Goal: Transaction & Acquisition: Purchase product/service

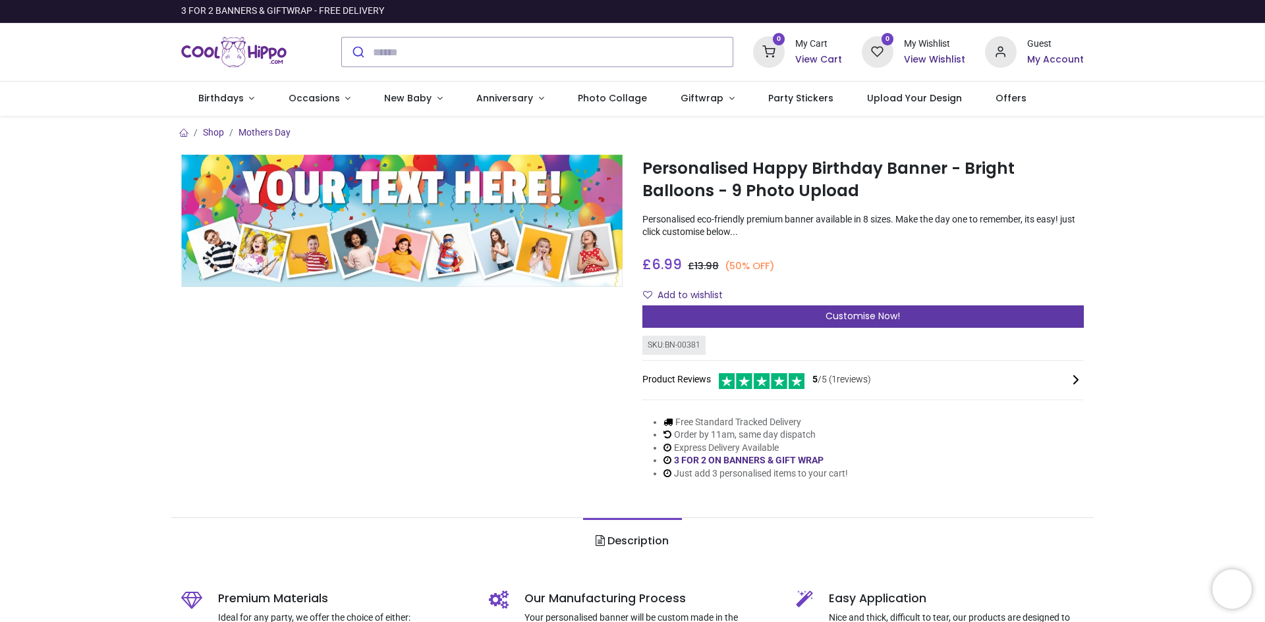
click at [783, 313] on div "Customise Now!" at bounding box center [862, 317] width 441 height 22
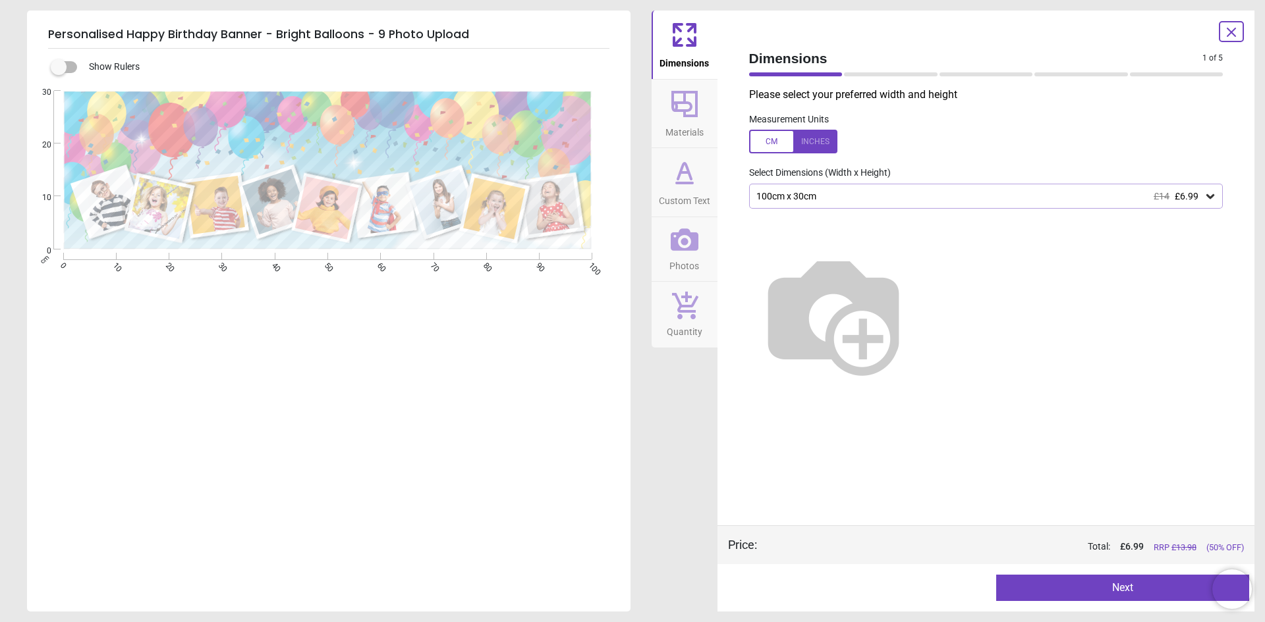
click at [785, 200] on div "100cm x 30cm £14 £6.99" at bounding box center [979, 196] width 449 height 11
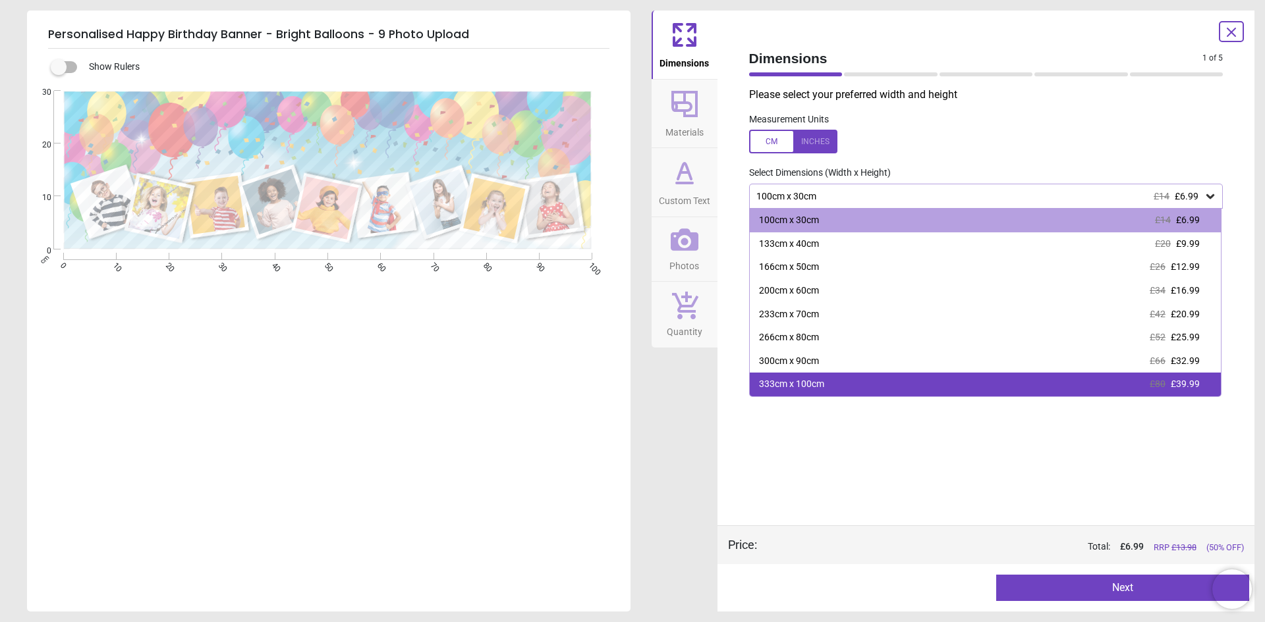
click at [780, 383] on div "333cm x 100cm" at bounding box center [791, 384] width 65 height 13
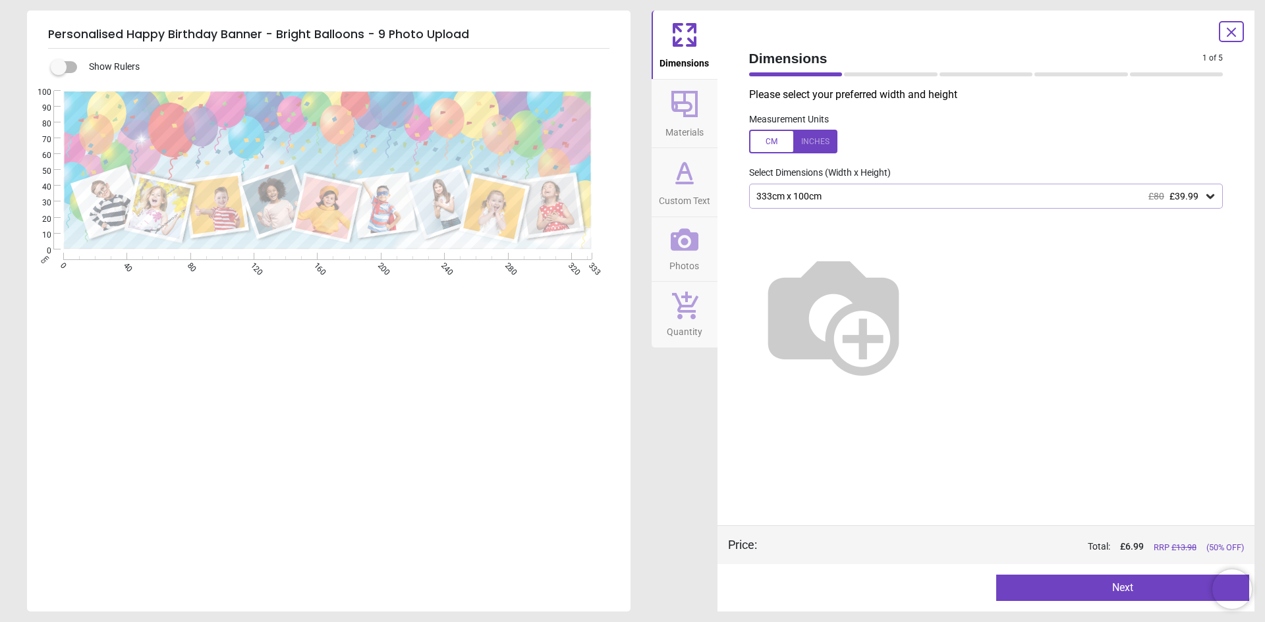
click at [780, 383] on img at bounding box center [833, 314] width 169 height 169
drag, startPoint x: 765, startPoint y: 196, endPoint x: 772, endPoint y: 202, distance: 8.4
click at [772, 202] on div "333cm x 100cm £80 £39.99" at bounding box center [979, 196] width 449 height 11
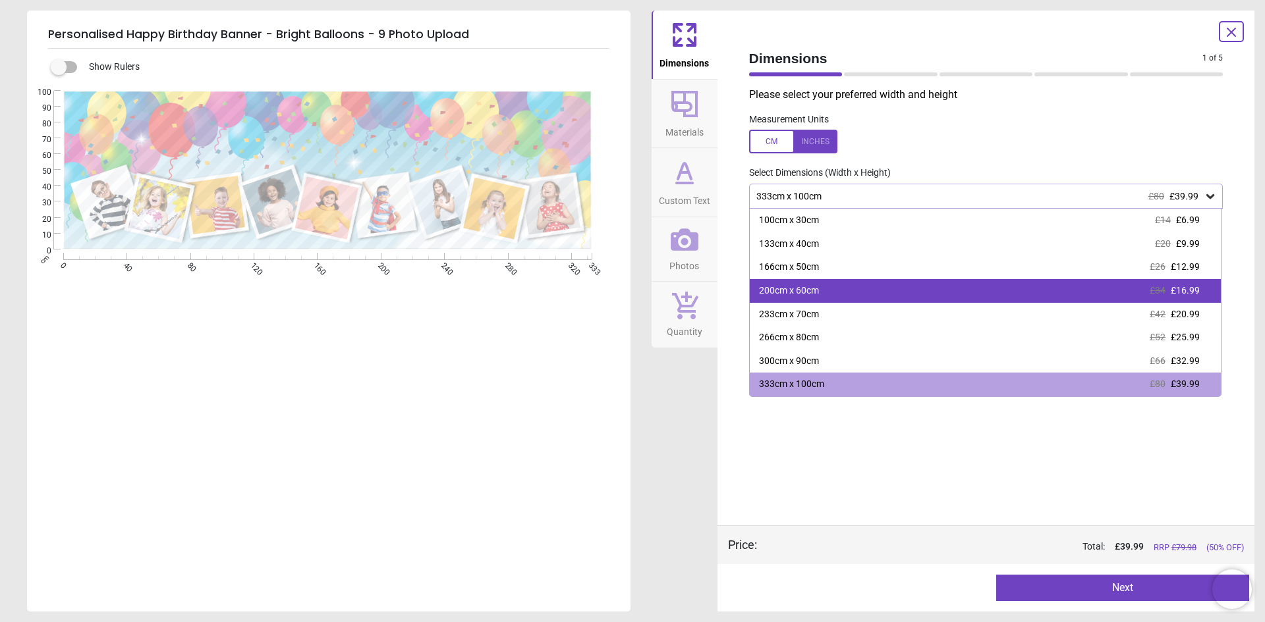
click at [798, 294] on div "200cm x 60cm" at bounding box center [789, 291] width 60 height 13
click at [798, 294] on img at bounding box center [833, 314] width 169 height 169
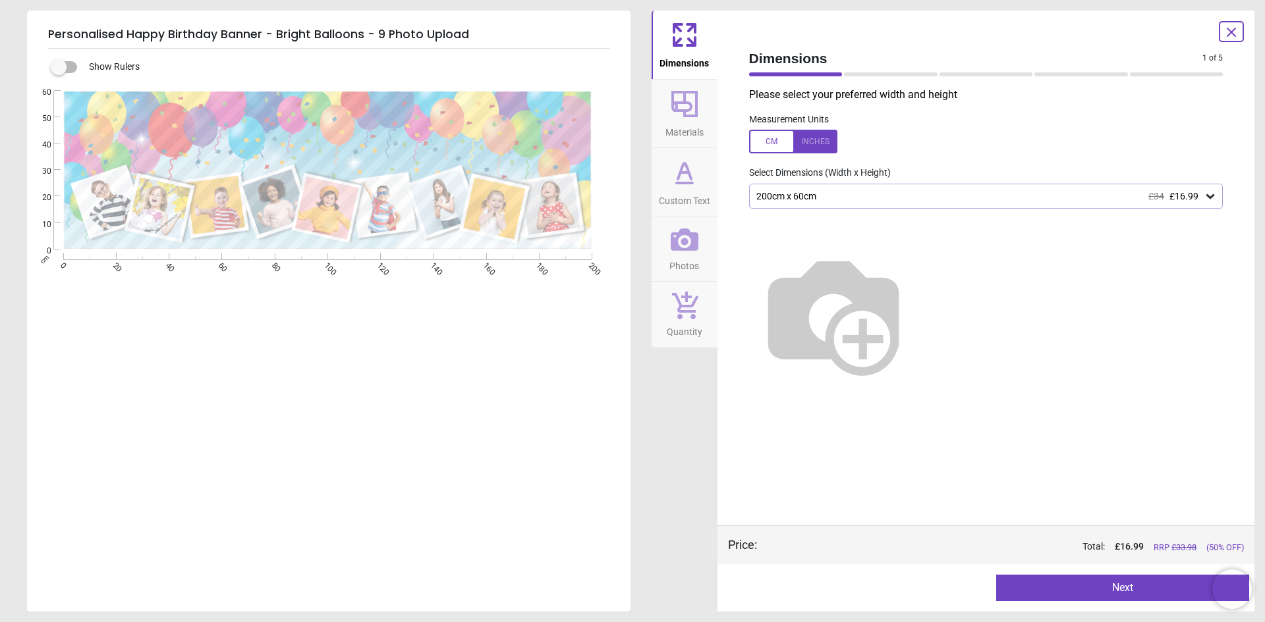
click at [1225, 27] on icon at bounding box center [1231, 32] width 16 height 16
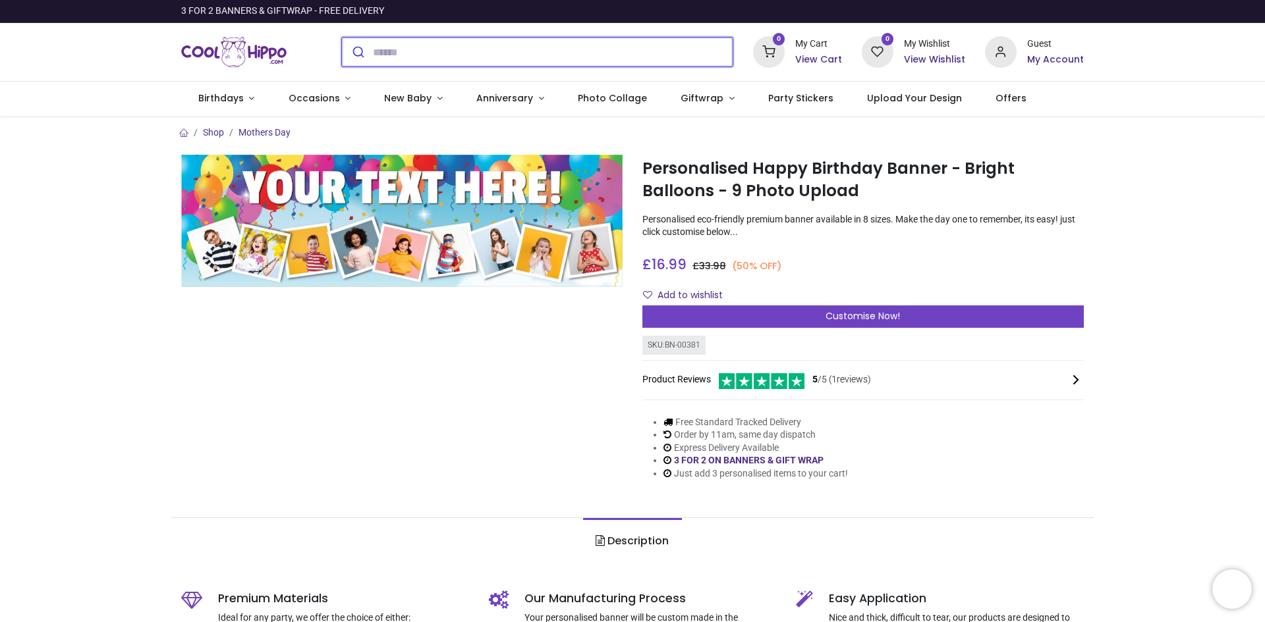
click at [388, 56] on input "search" at bounding box center [553, 52] width 360 height 29
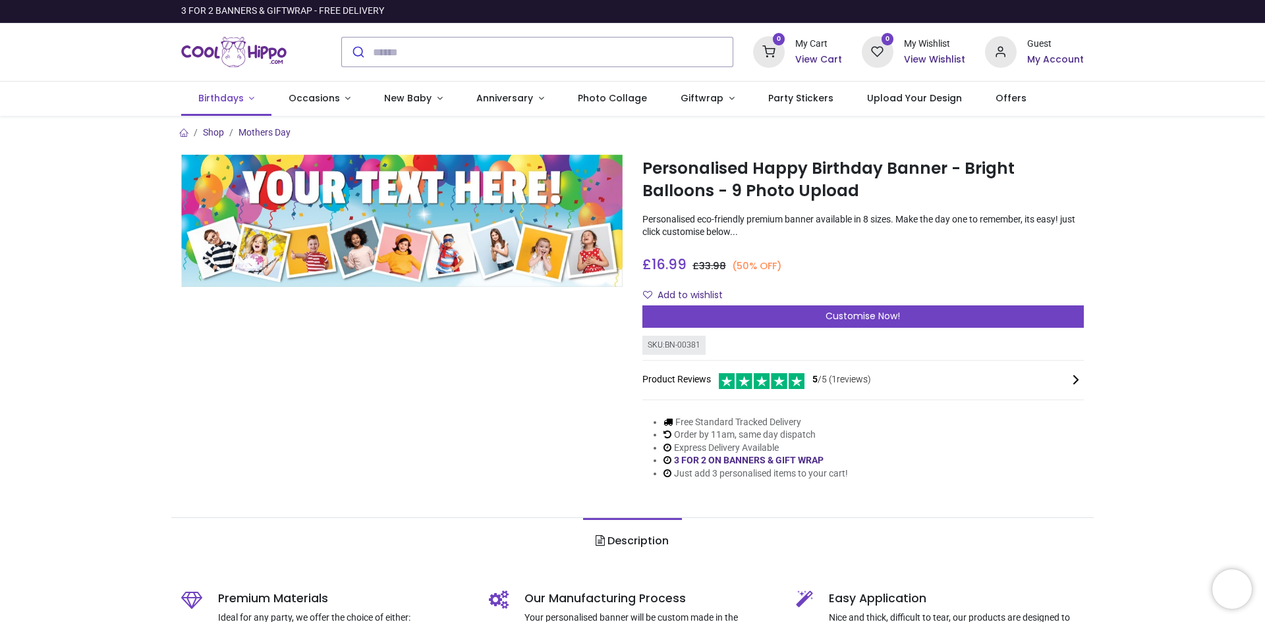
click at [239, 99] on span "Birthdays" at bounding box center [220, 98] width 45 height 13
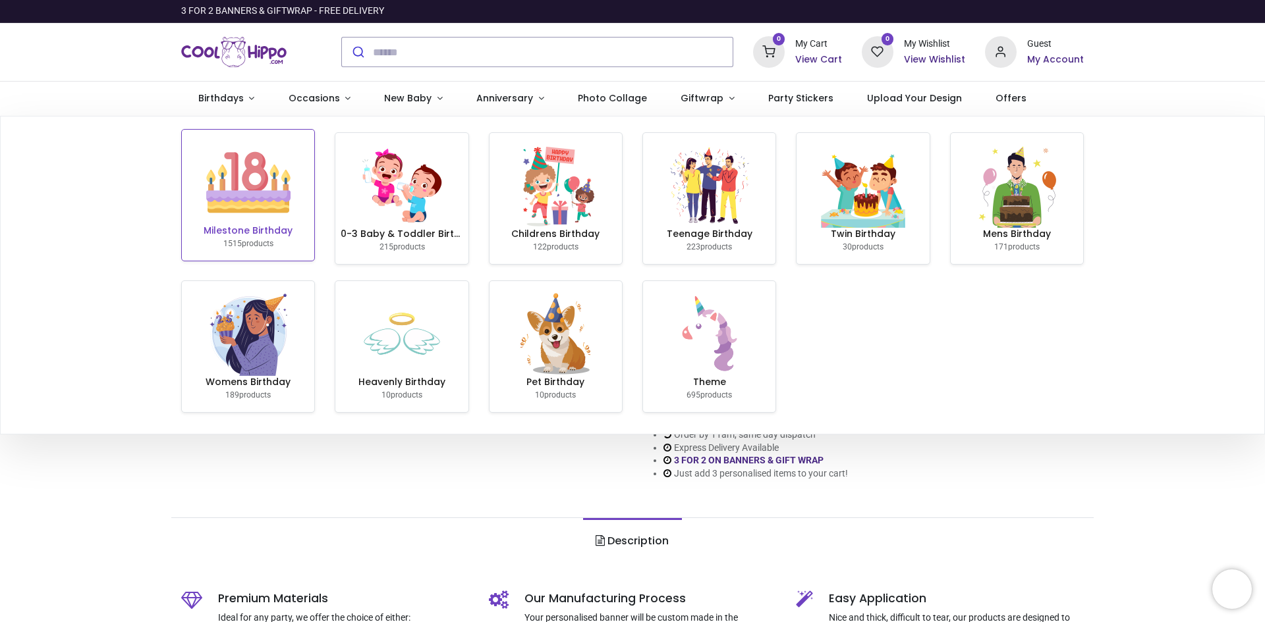
click at [247, 192] on img at bounding box center [248, 182] width 84 height 84
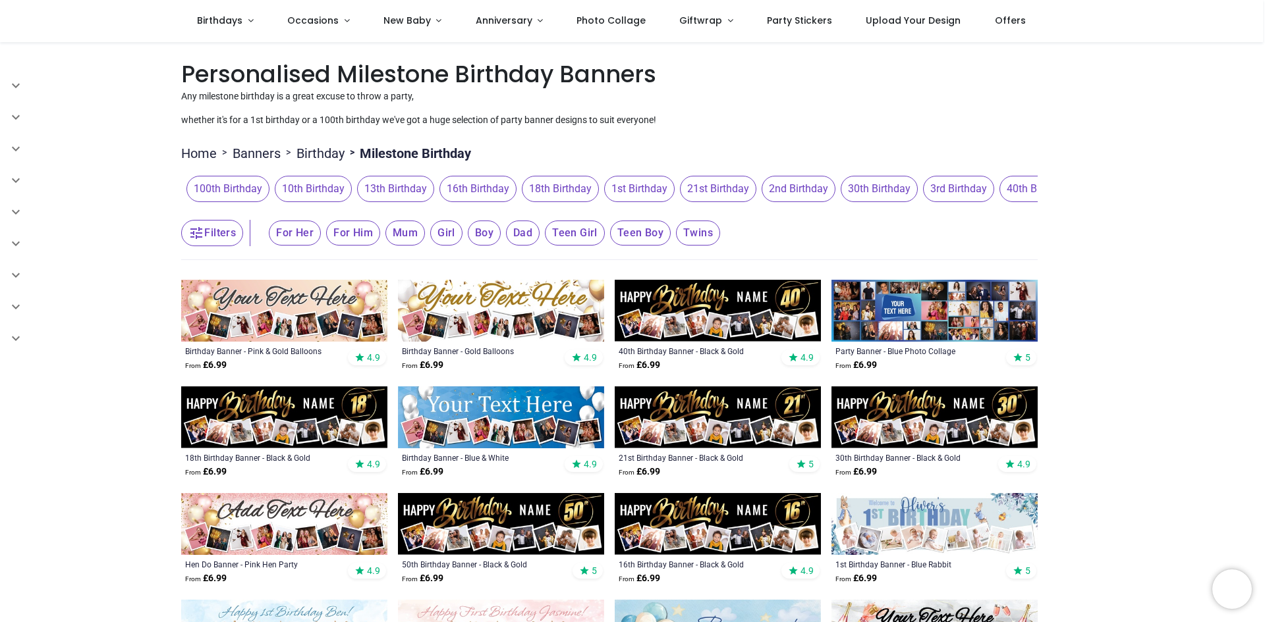
scroll to position [66, 0]
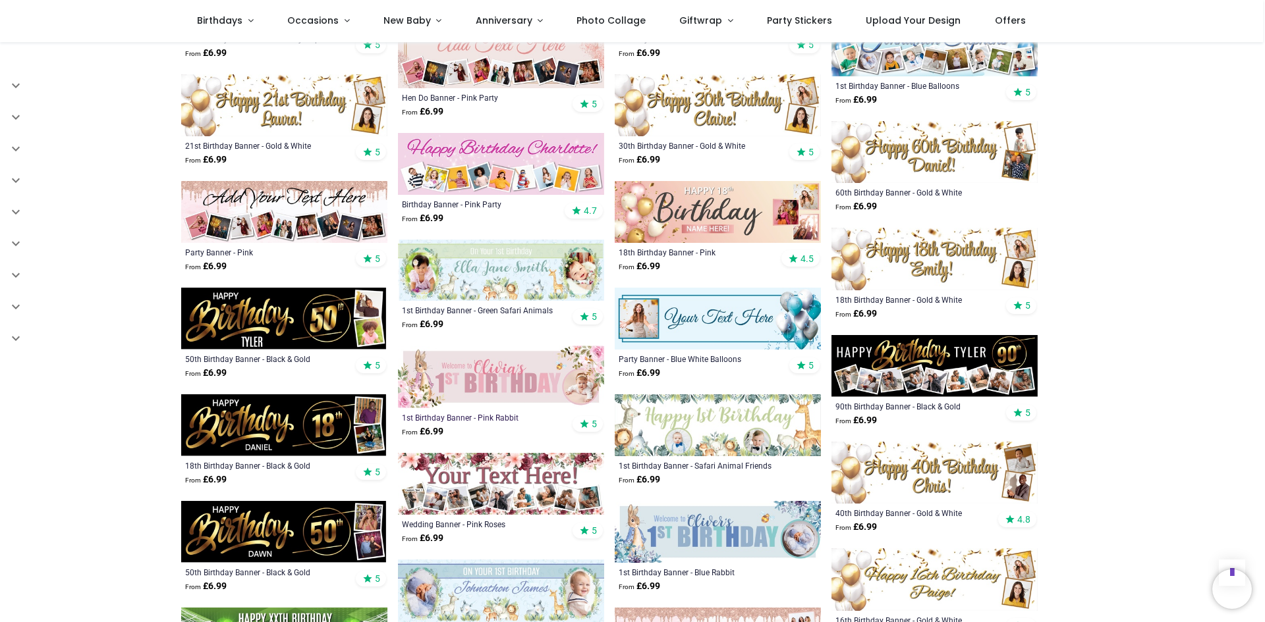
scroll to position [1186, 0]
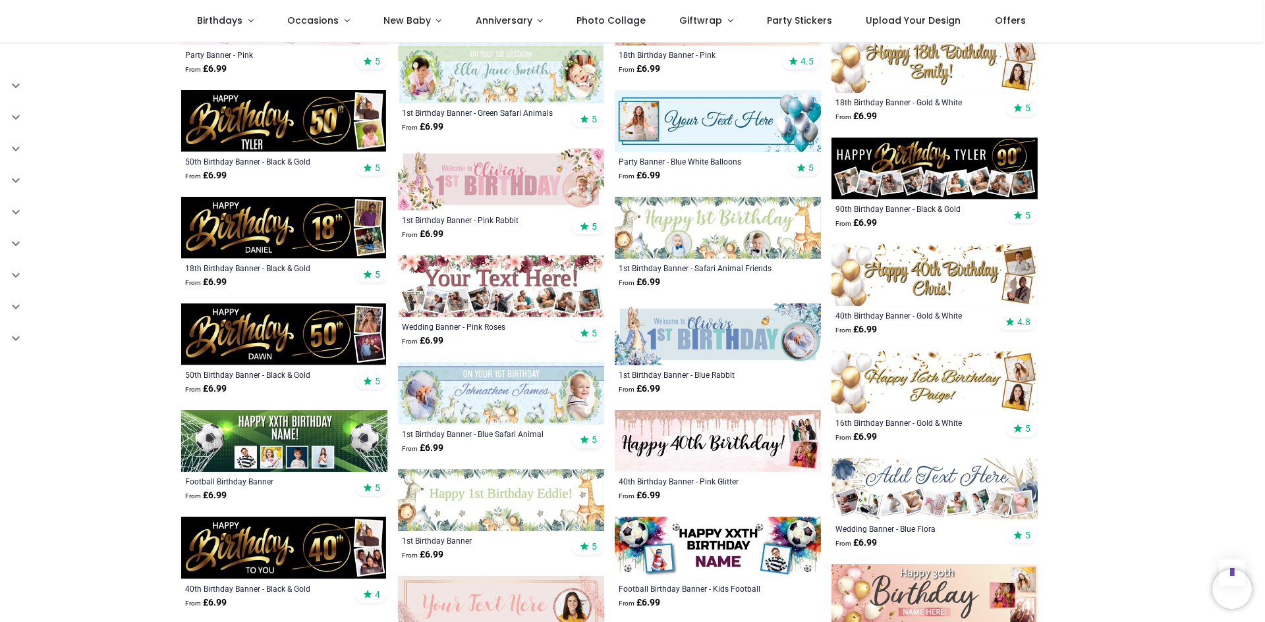
scroll to position [1449, 0]
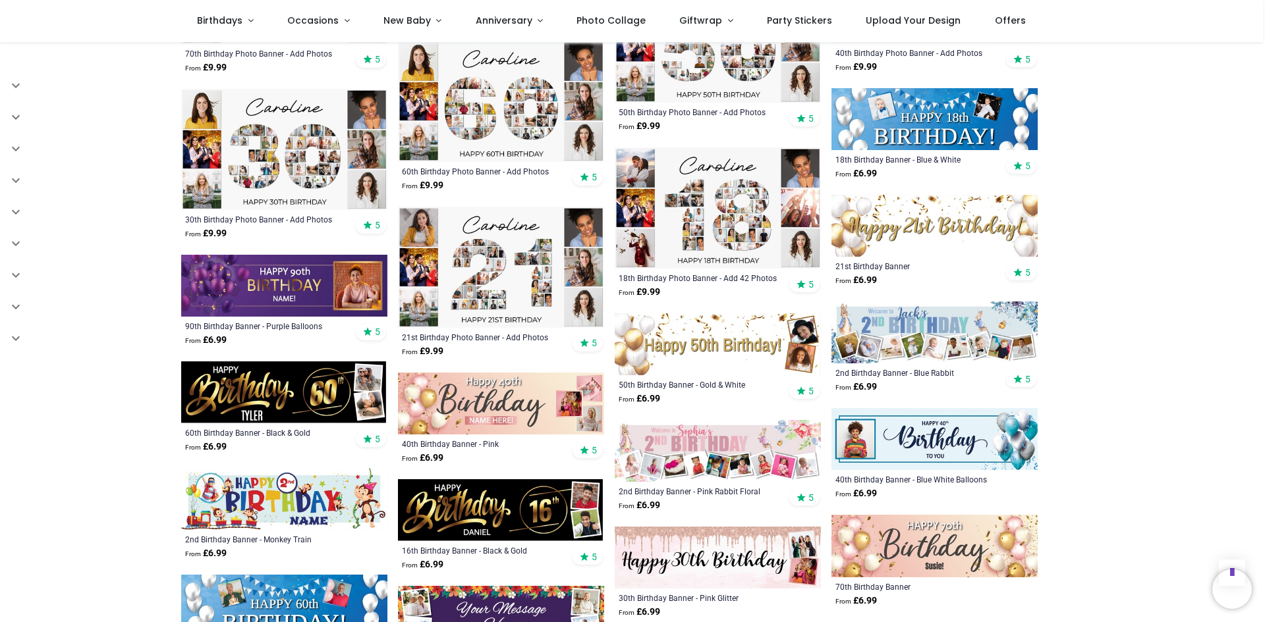
scroll to position [2635, 0]
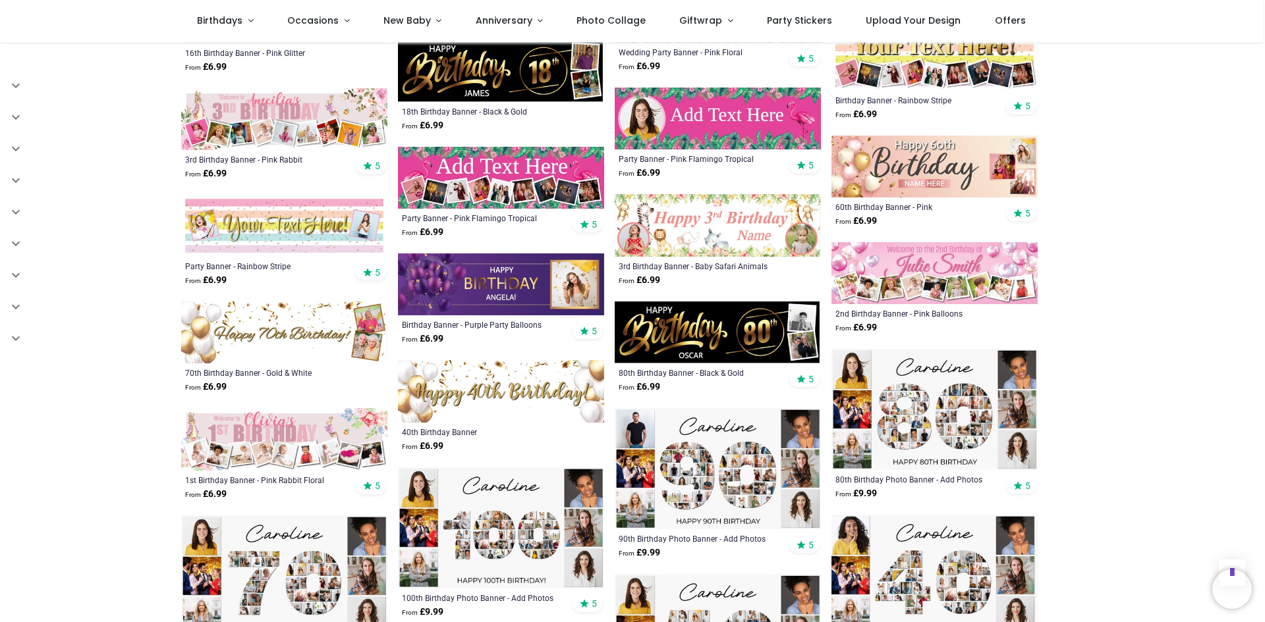
scroll to position [1910, 0]
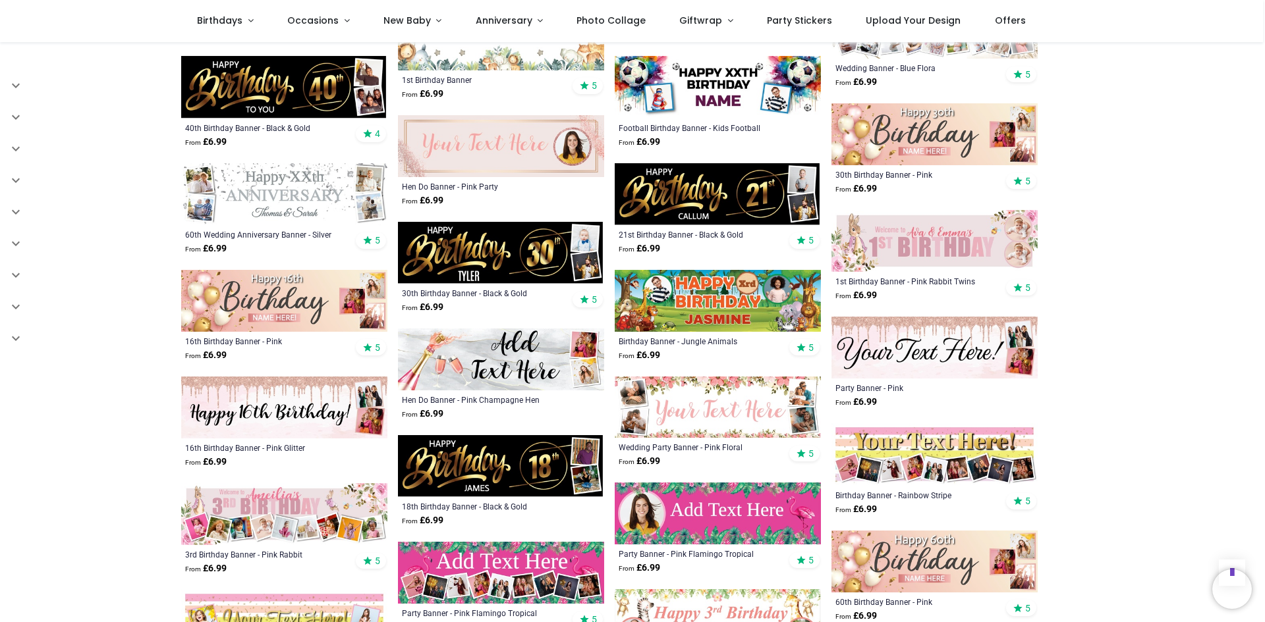
scroll to position [1713, 0]
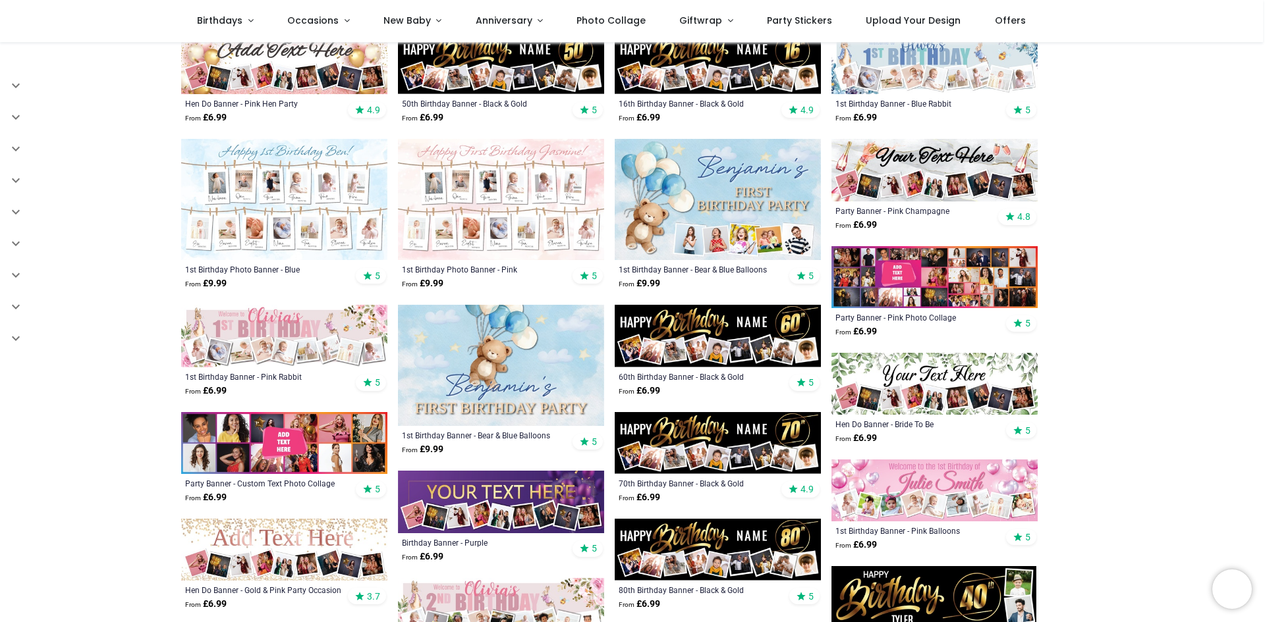
scroll to position [263, 0]
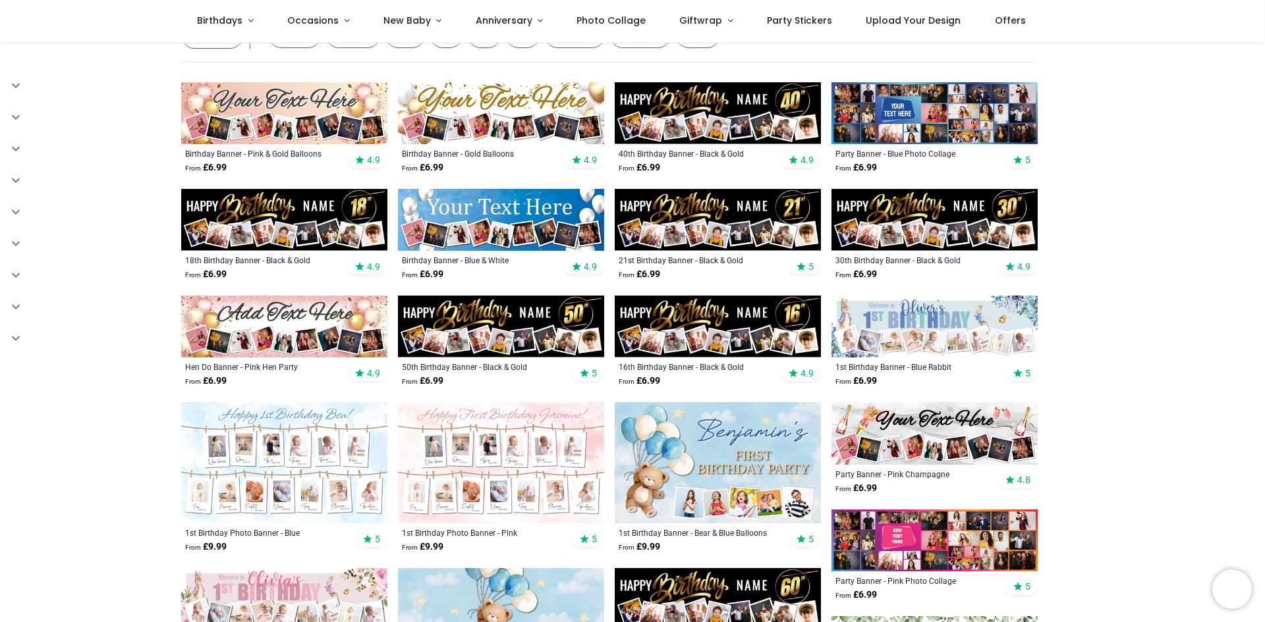
scroll to position [395, 0]
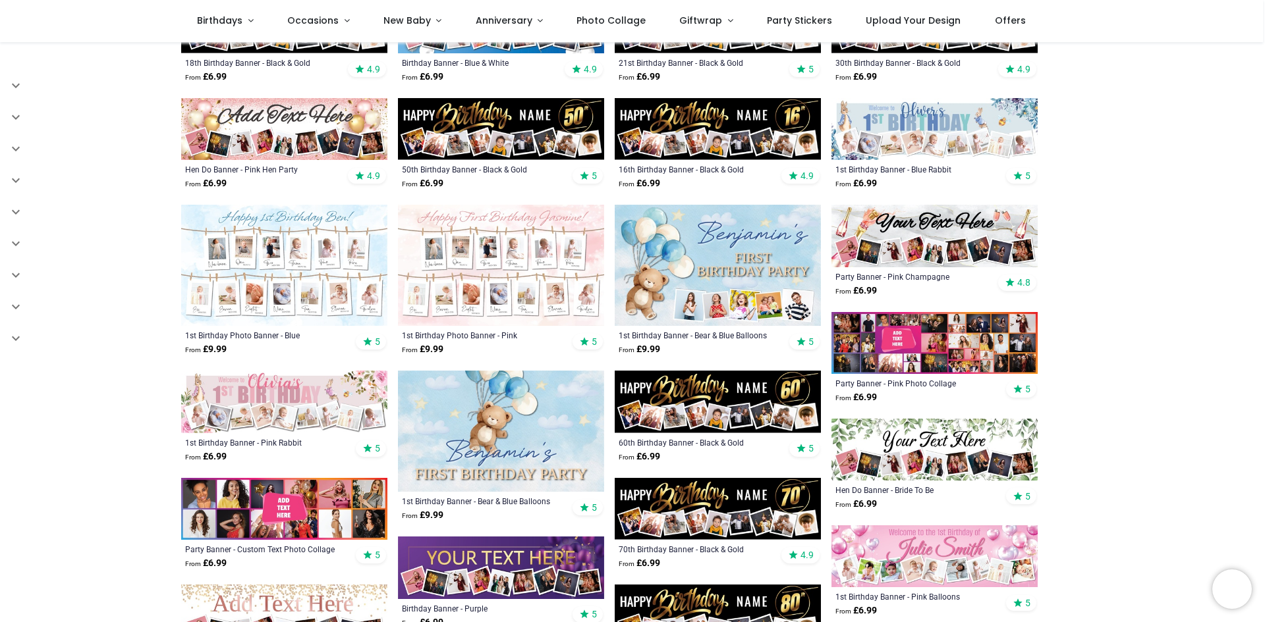
scroll to position [659, 0]
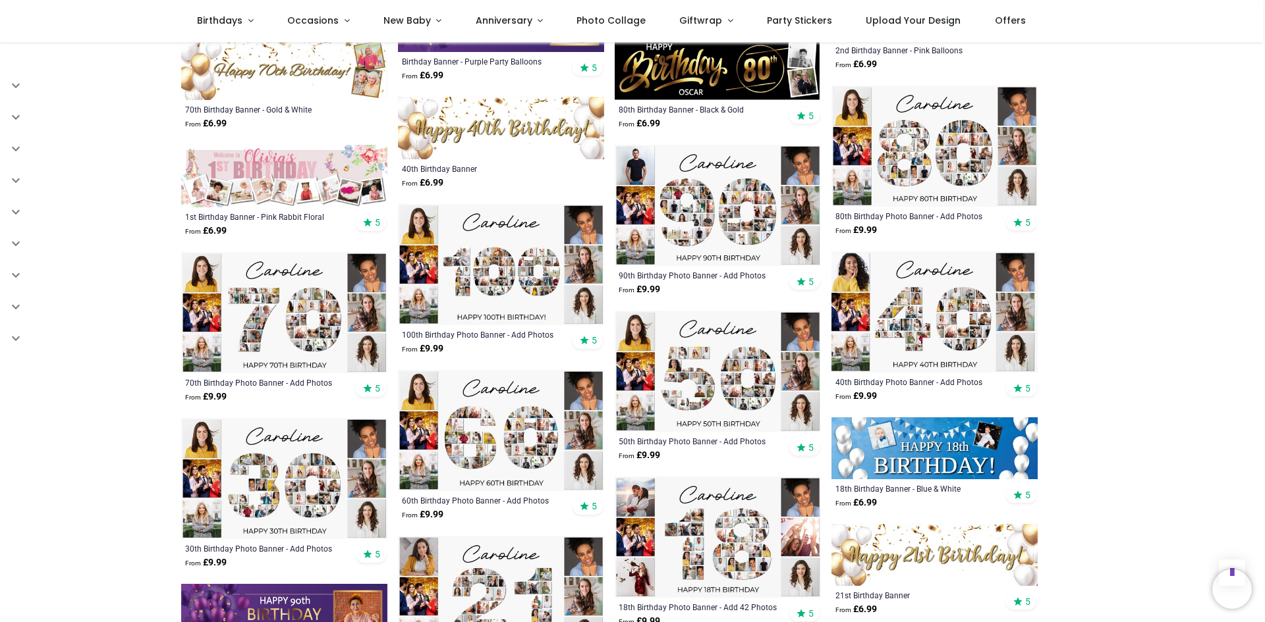
scroll to position [2503, 0]
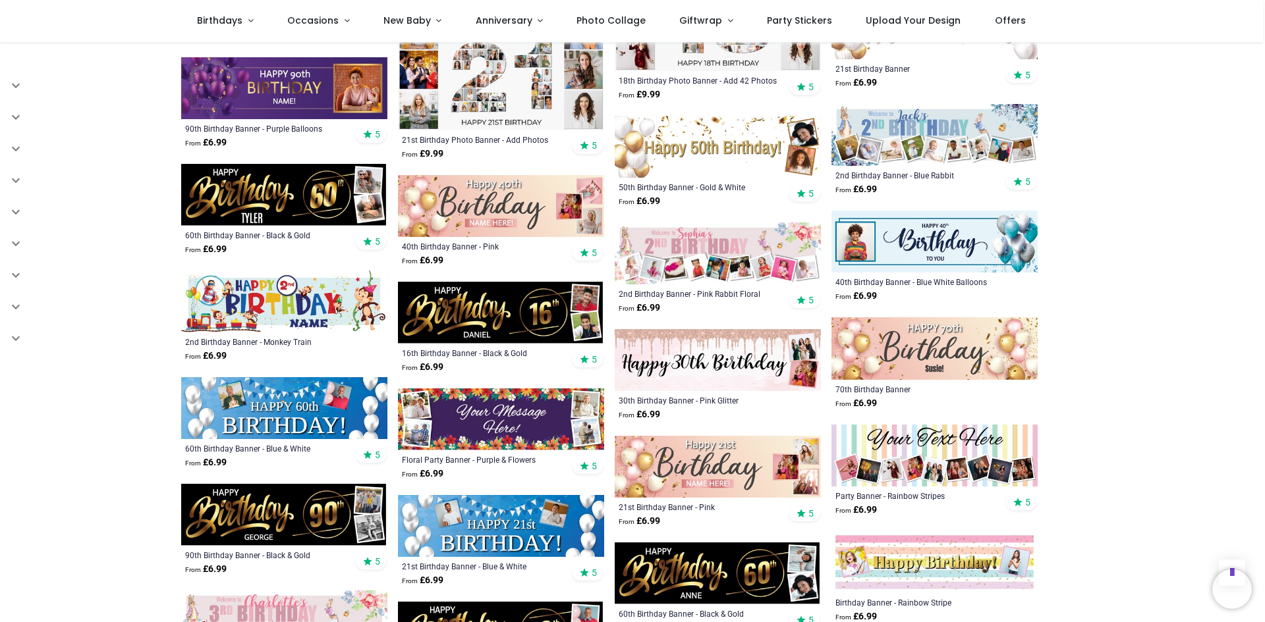
scroll to position [2833, 0]
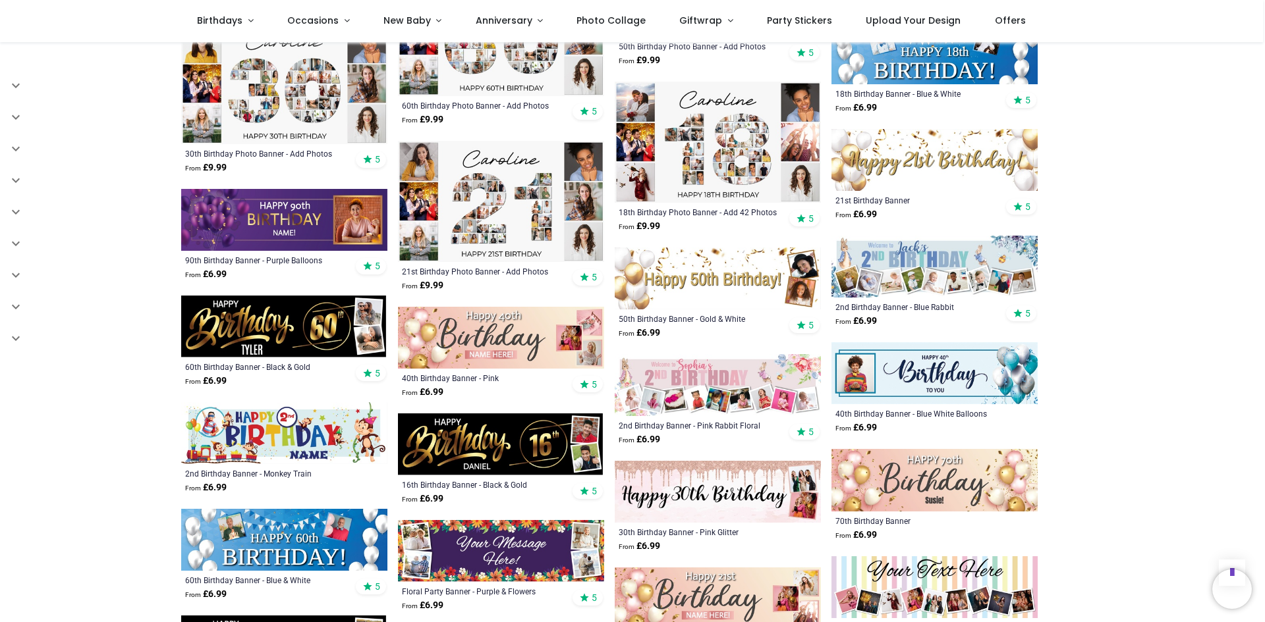
click at [270, 319] on img at bounding box center [284, 327] width 206 height 62
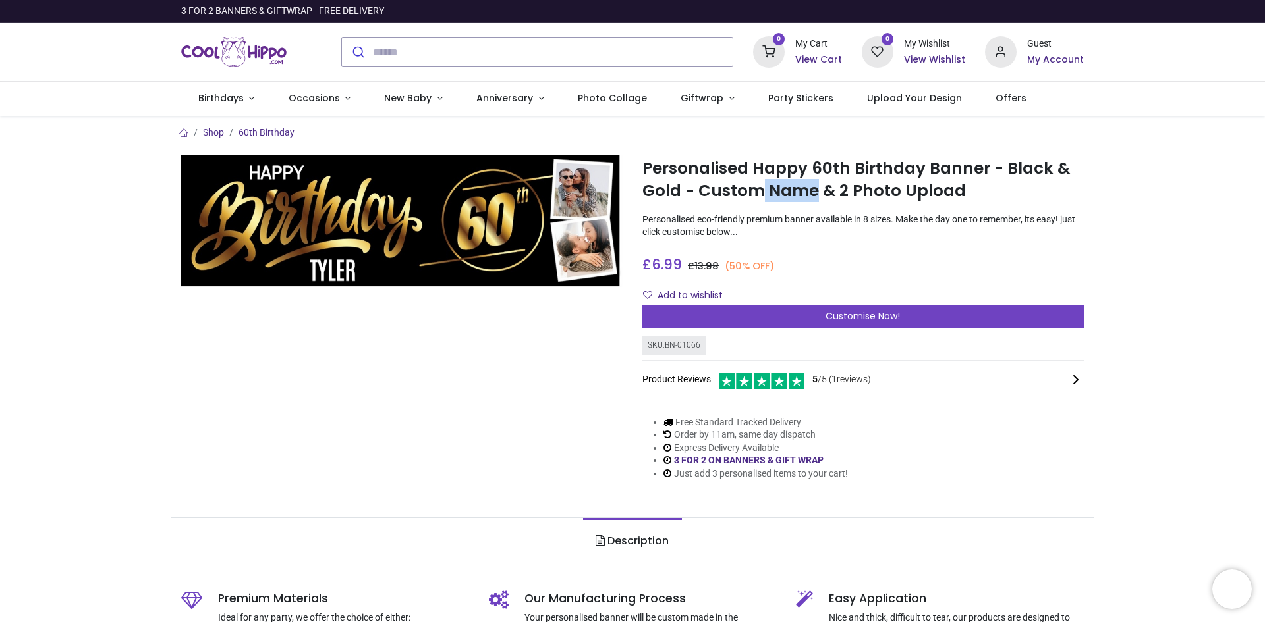
drag, startPoint x: 762, startPoint y: 190, endPoint x: 813, endPoint y: 188, distance: 50.8
click at [813, 188] on h1 "Personalised Happy 60th Birthday Banner - Black & Gold - Custom Name & 2 Photo …" at bounding box center [862, 179] width 441 height 45
click at [814, 188] on h1 "Personalised Happy 60th Birthday Banner - Black & Gold - Custom Name & 2 Photo …" at bounding box center [862, 179] width 441 height 45
click at [785, 195] on h1 "Personalised Happy 60th Birthday Banner - Black & Gold - Custom Name & 2 Photo …" at bounding box center [862, 179] width 441 height 45
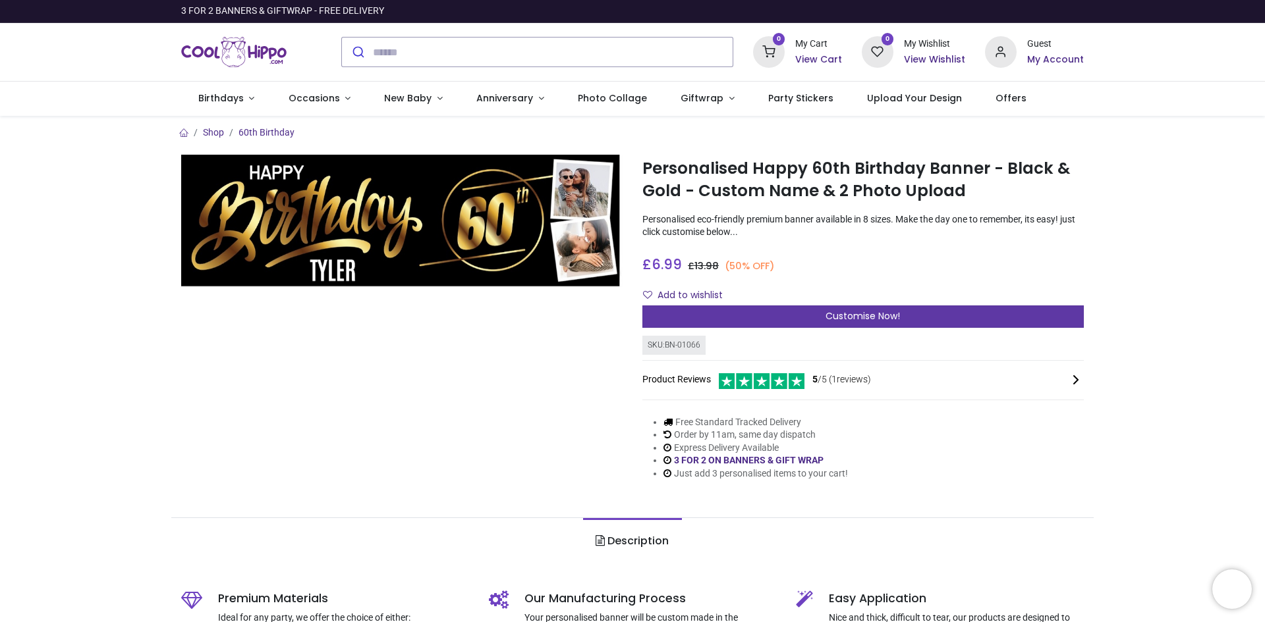
click at [810, 313] on div "Customise Now!" at bounding box center [862, 317] width 441 height 22
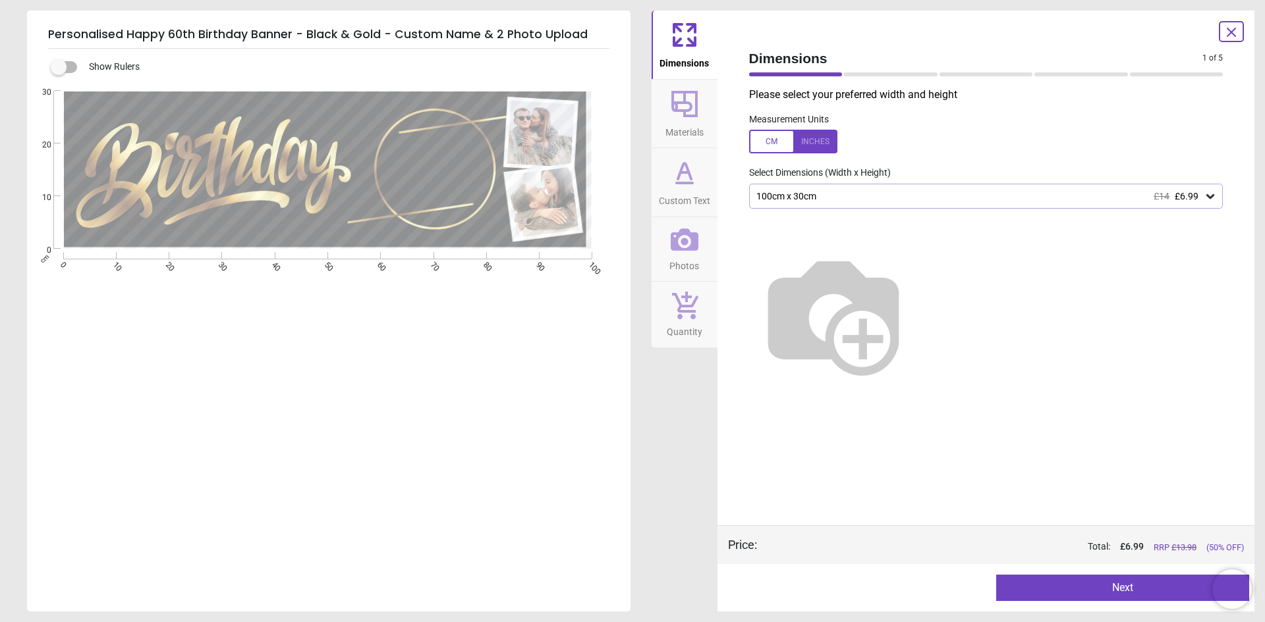
click at [787, 194] on div "100cm x 30cm £14 £6.99" at bounding box center [979, 196] width 449 height 11
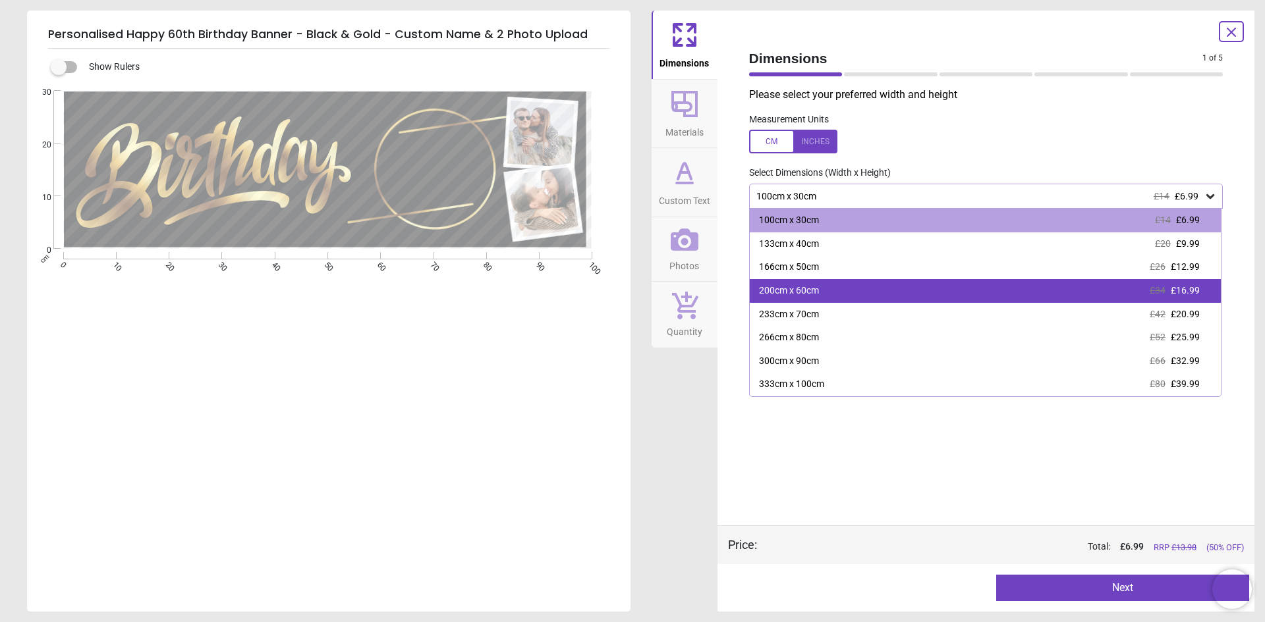
click at [772, 290] on div "200cm x 60cm" at bounding box center [789, 291] width 60 height 13
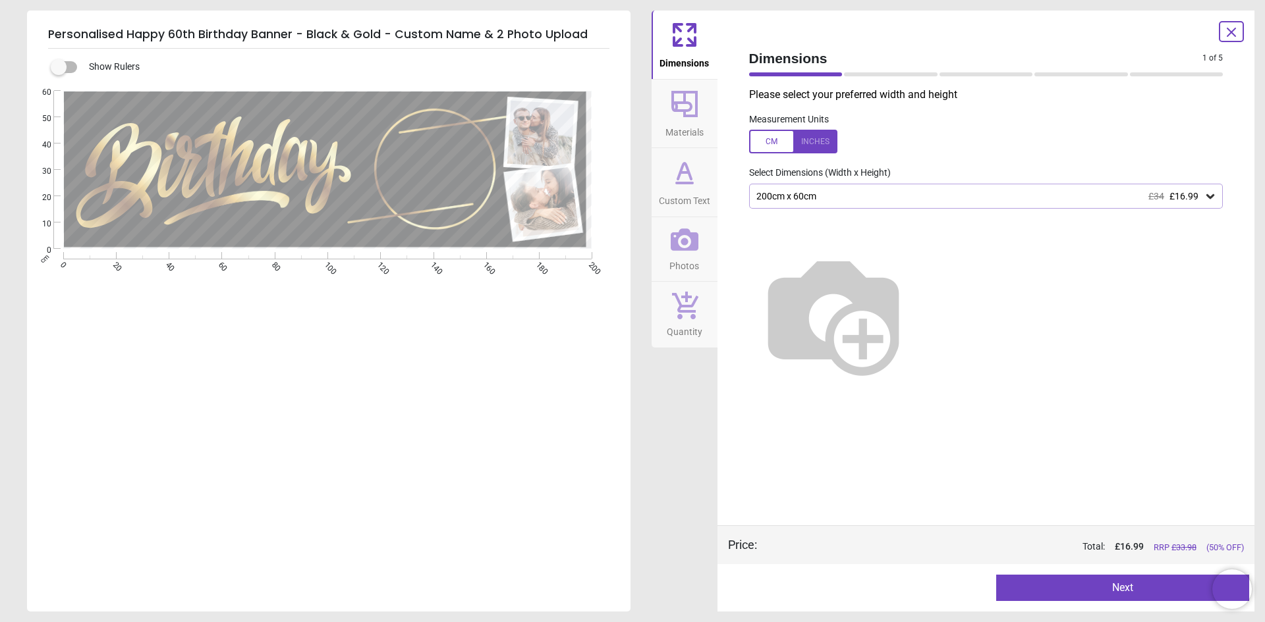
click at [1068, 586] on button "Next" at bounding box center [1122, 588] width 253 height 26
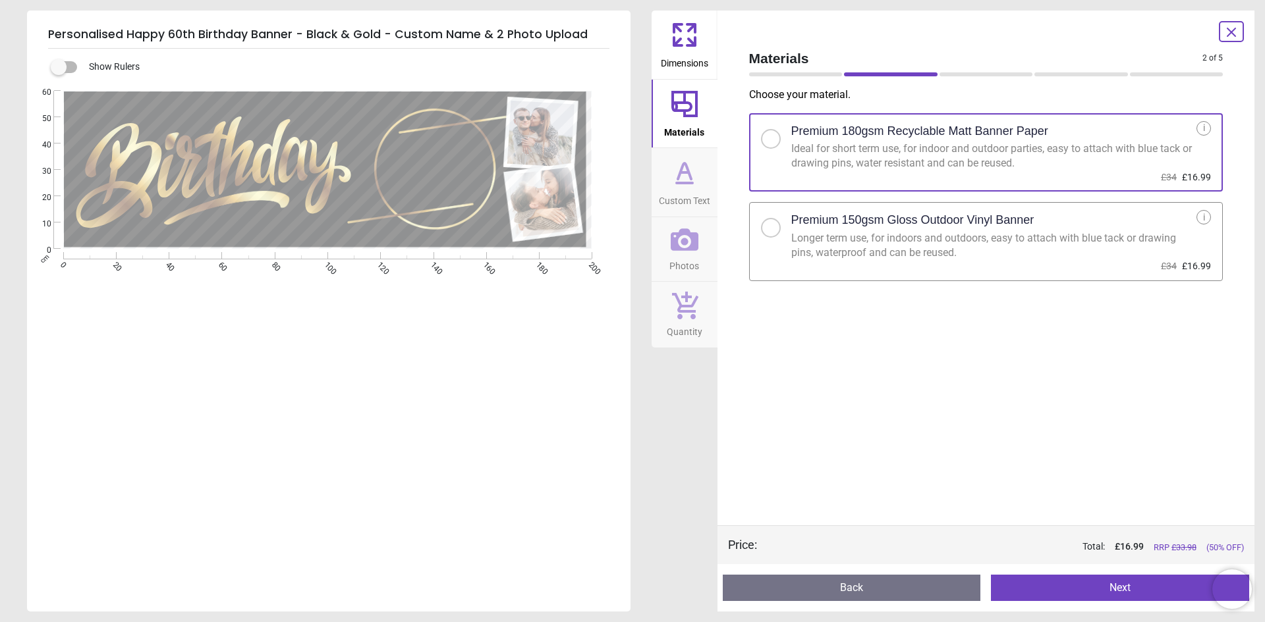
click at [1052, 584] on button "Next" at bounding box center [1120, 588] width 258 height 26
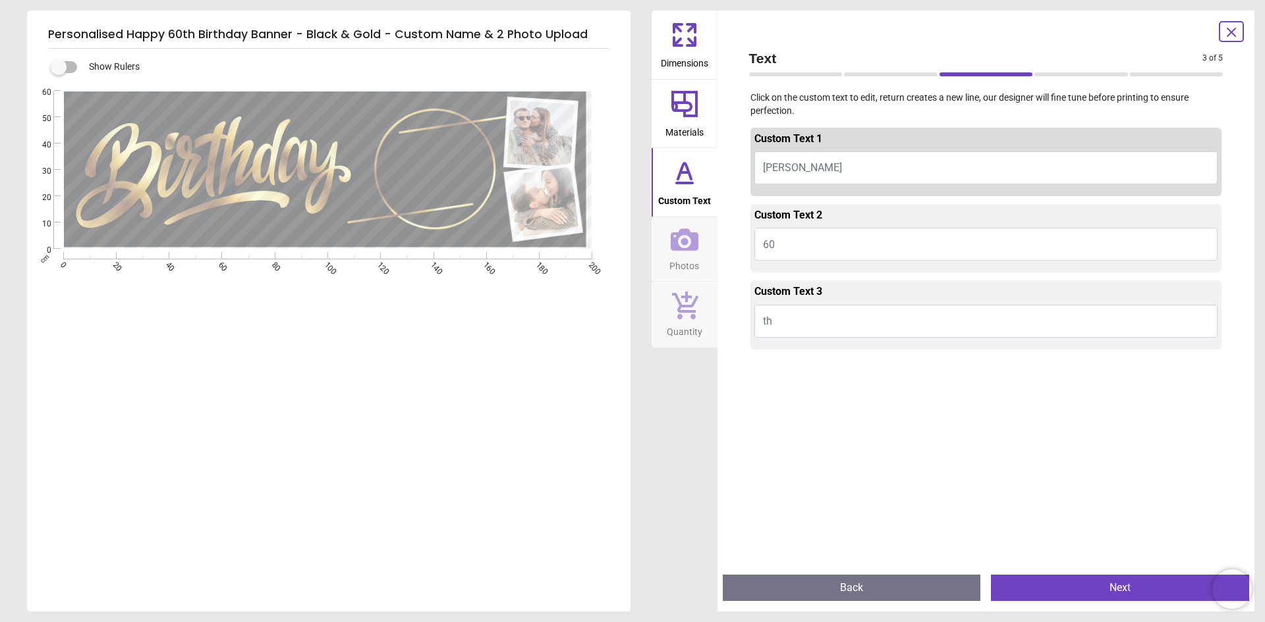
click at [780, 321] on button "th" at bounding box center [986, 321] width 464 height 33
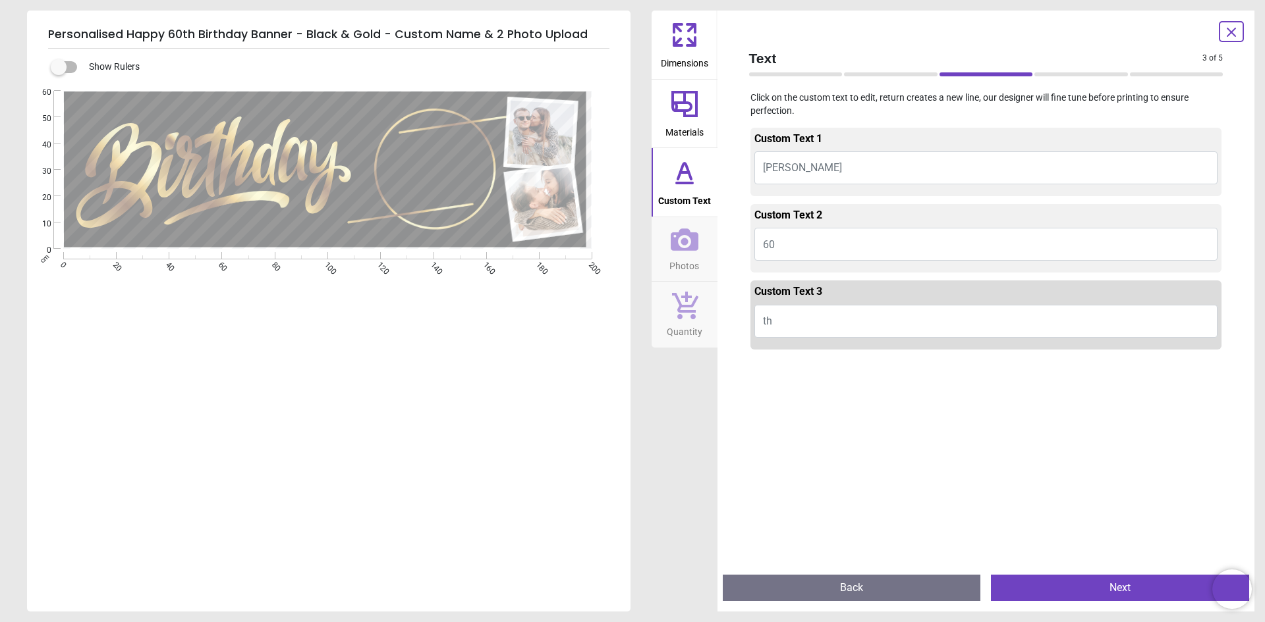
click at [1076, 582] on button "Next" at bounding box center [1120, 588] width 258 height 26
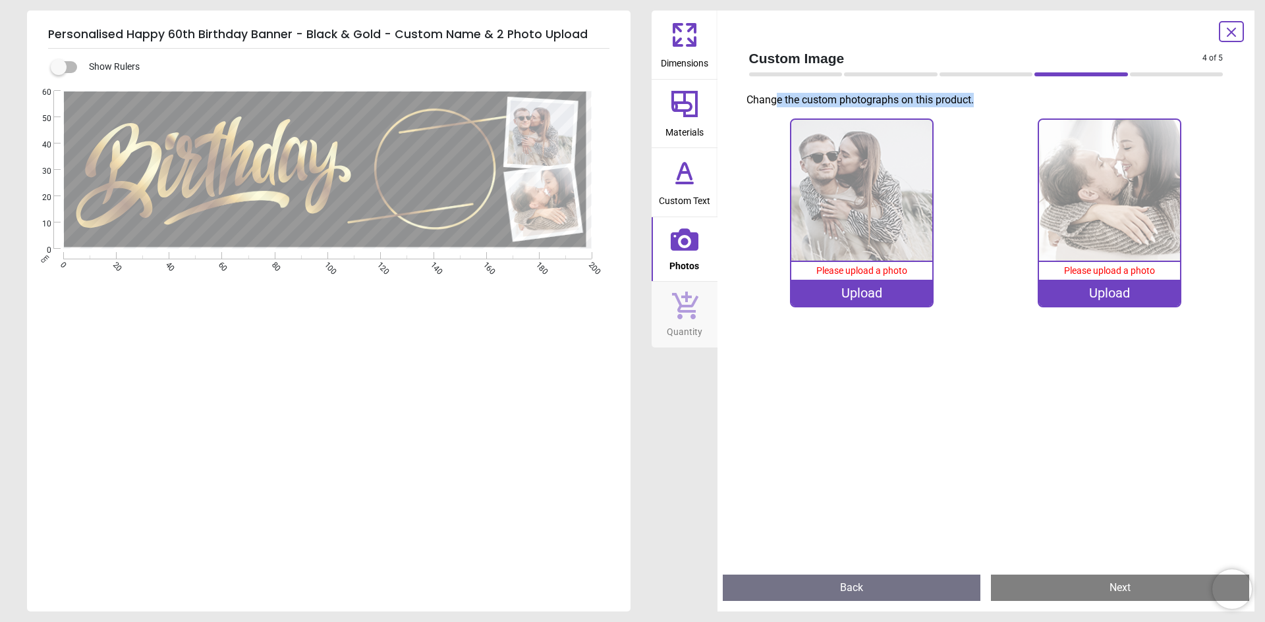
drag, startPoint x: 773, startPoint y: 95, endPoint x: 980, endPoint y: 95, distance: 206.2
click at [980, 95] on p "Change the custom photographs on this product." at bounding box center [989, 100] width 487 height 14
click at [981, 96] on p "Change the custom photographs on this product." at bounding box center [989, 100] width 487 height 14
drag, startPoint x: 976, startPoint y: 97, endPoint x: 936, endPoint y: 93, distance: 39.8
click at [936, 93] on p "Change the custom photographs on this product." at bounding box center [989, 100] width 487 height 14
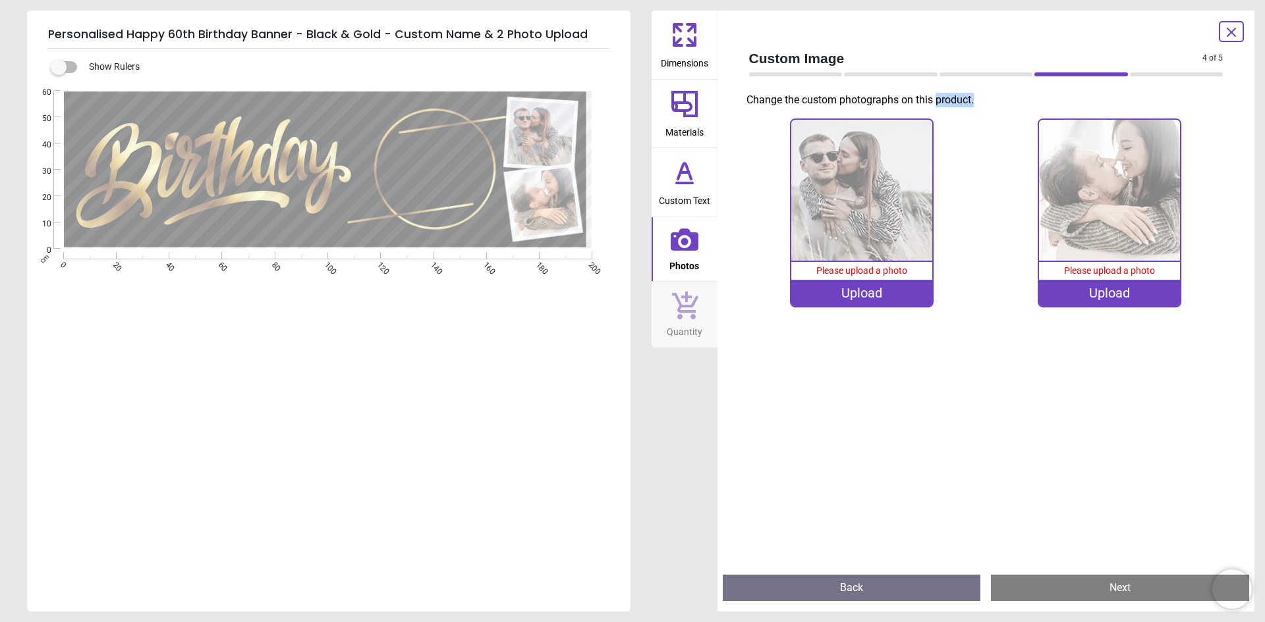
click at [936, 93] on p "Change the custom photographs on this product." at bounding box center [989, 100] width 487 height 14
click at [679, 194] on span "Custom Text" at bounding box center [684, 198] width 51 height 20
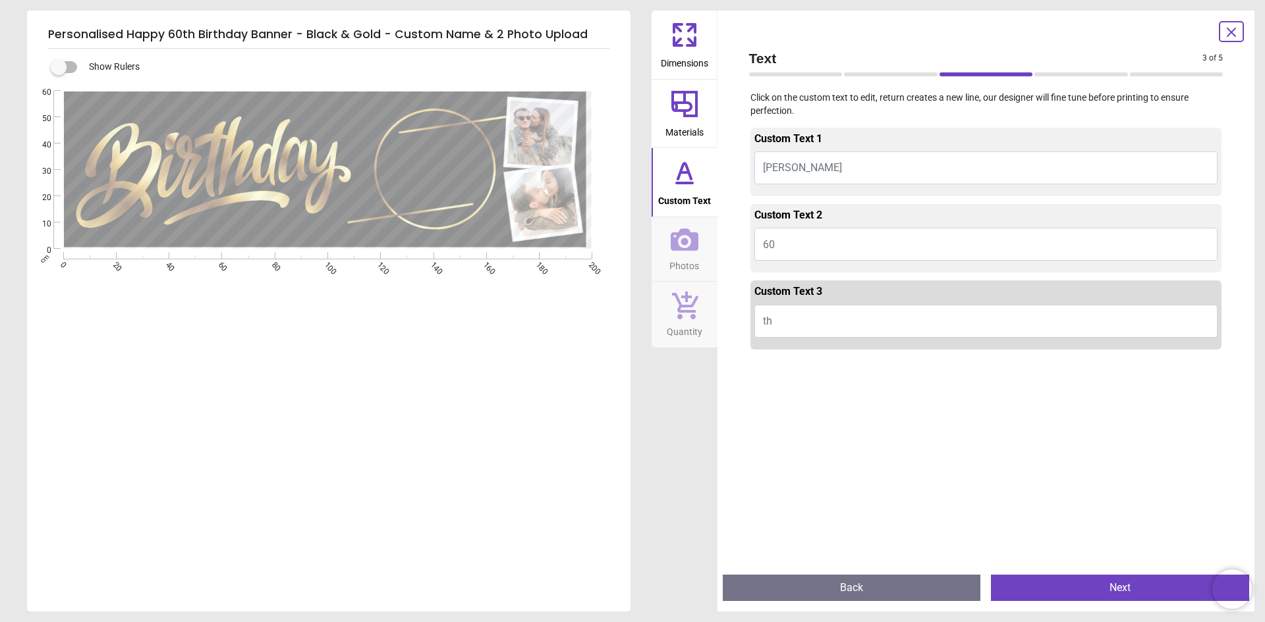
click at [682, 235] on icon at bounding box center [685, 240] width 28 height 22
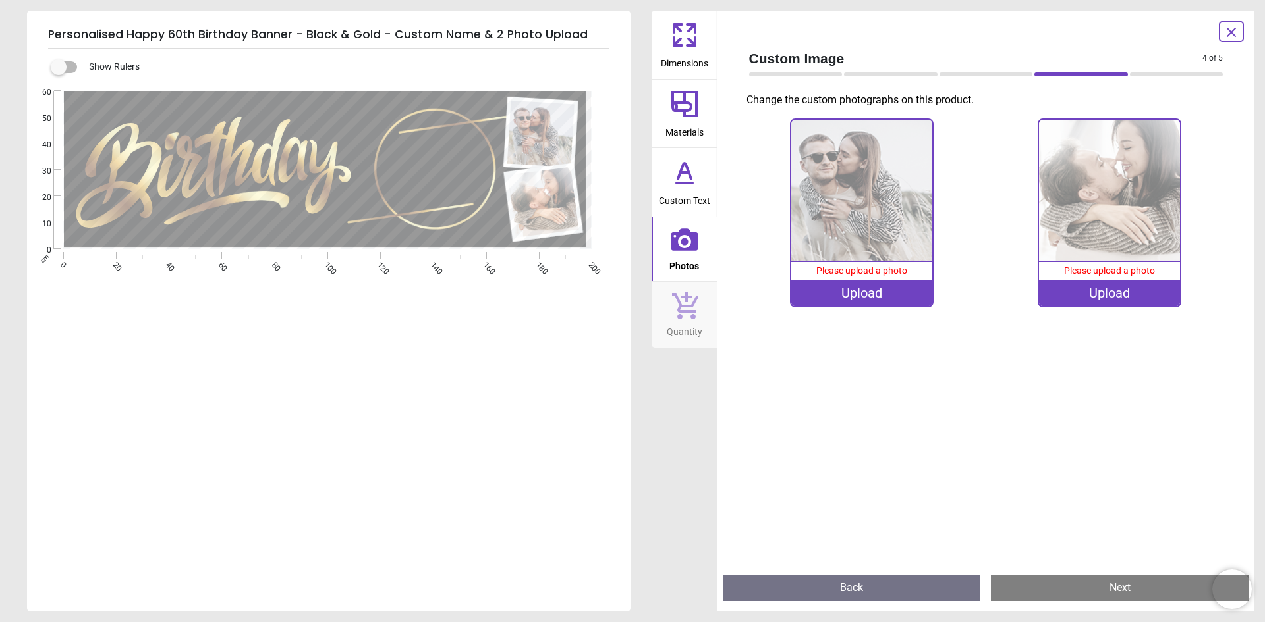
click at [690, 311] on icon at bounding box center [685, 306] width 26 height 28
click at [686, 310] on icon at bounding box center [685, 304] width 28 height 29
click at [685, 310] on icon at bounding box center [685, 304] width 28 height 29
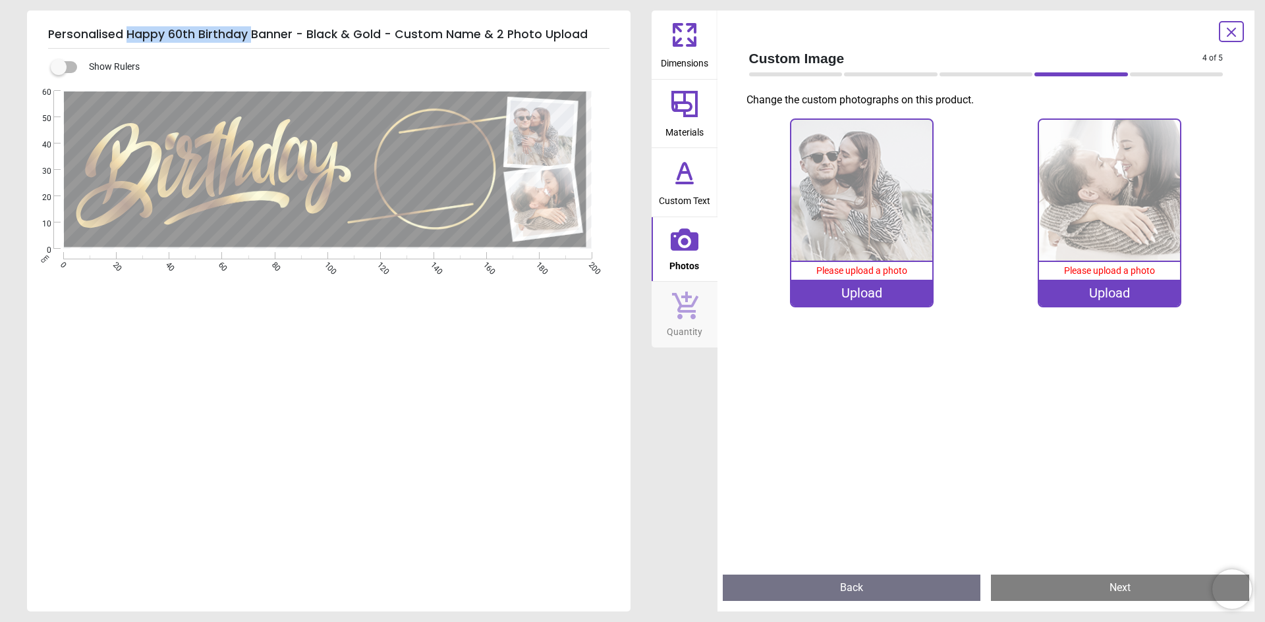
drag, startPoint x: 124, startPoint y: 38, endPoint x: 250, endPoint y: 38, distance: 125.2
click at [250, 38] on h5 "Personalised Happy 60th Birthday Banner - Black & Gold - Custom Name & 2 Photo …" at bounding box center [328, 35] width 561 height 28
click at [472, 51] on div "Show Rulers .cls-1 { fill: url(#linear-gradient); } .cls-1, .cls-2, .cls-3, .cl…" at bounding box center [328, 331] width 603 height 564
click at [1226, 36] on icon at bounding box center [1231, 32] width 16 height 16
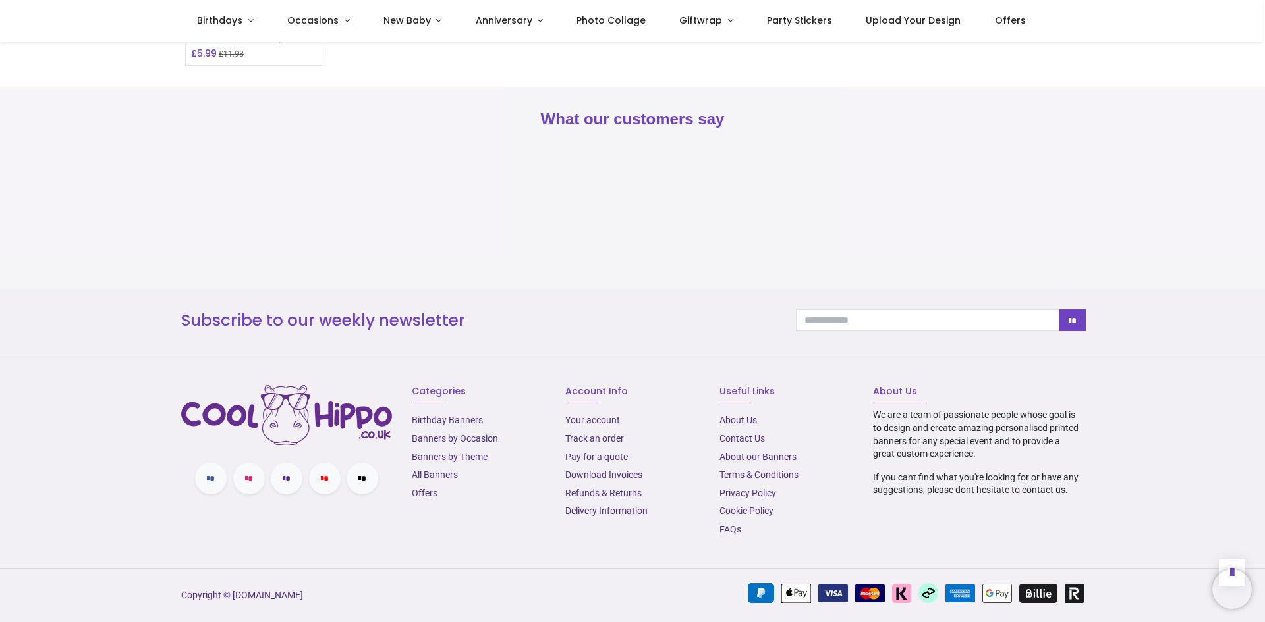
scroll to position [1718, 0]
click at [574, 511] on link "Delivery Information" at bounding box center [606, 511] width 82 height 11
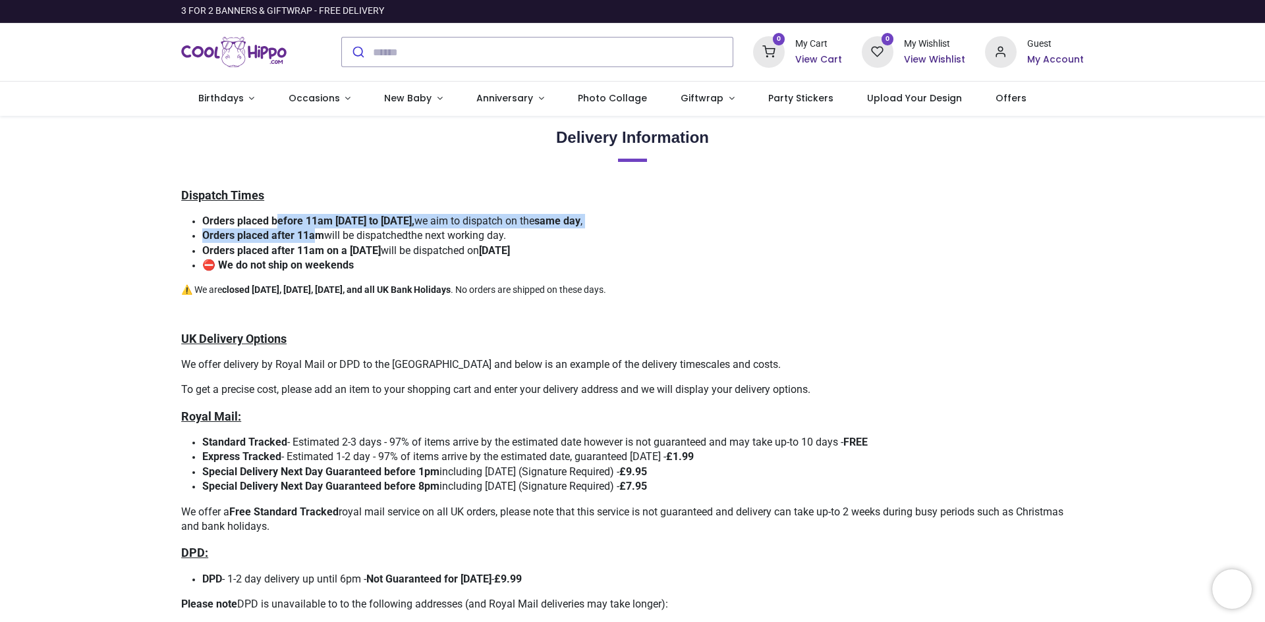
drag, startPoint x: 277, startPoint y: 220, endPoint x: 320, endPoint y: 229, distance: 43.7
click at [320, 229] on ul "Orders placed before 11am Monday to Friday, we aim to dispatch on the same day …" at bounding box center [632, 243] width 902 height 59
click at [320, 229] on strong "Orders placed after 11am" at bounding box center [263, 235] width 122 height 13
drag, startPoint x: 304, startPoint y: 217, endPoint x: 314, endPoint y: 235, distance: 19.8
click at [314, 235] on ul "Orders placed before 11am Monday to Friday, we aim to dispatch on the same day …" at bounding box center [632, 243] width 902 height 59
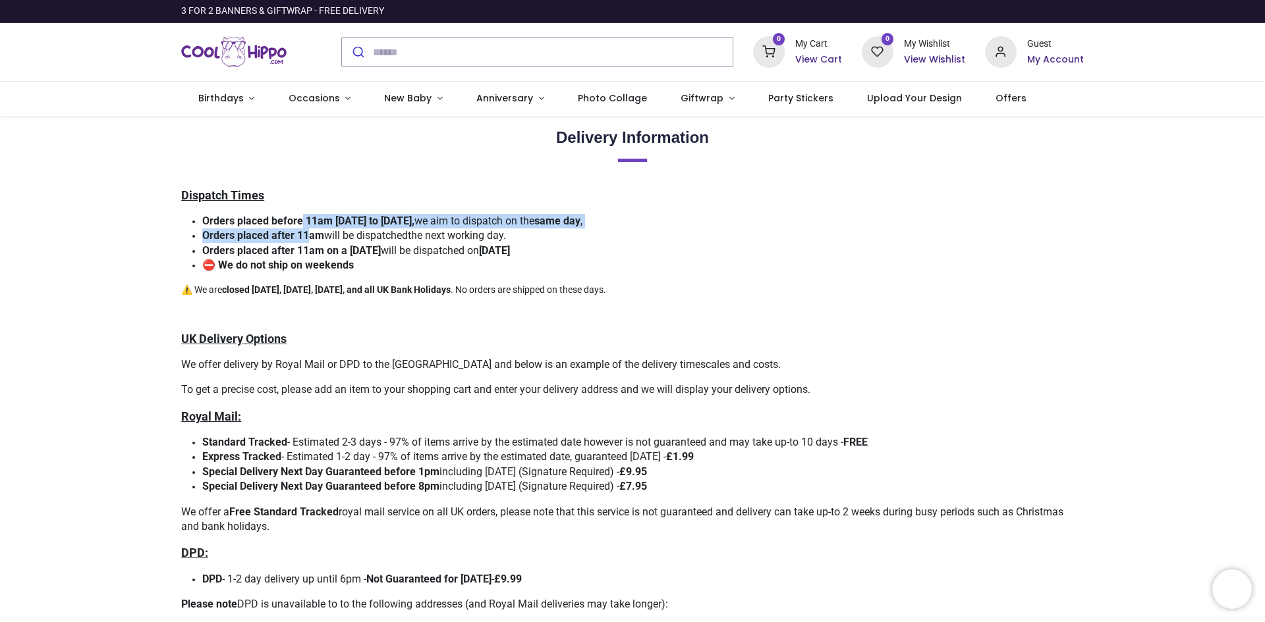
click at [314, 235] on strong "Orders placed after 11am" at bounding box center [263, 235] width 122 height 13
drag, startPoint x: 307, startPoint y: 224, endPoint x: 318, endPoint y: 236, distance: 15.9
click at [318, 236] on ul "Orders placed before 11am Monday to Friday, we aim to dispatch on the same day …" at bounding box center [632, 243] width 902 height 59
click at [318, 236] on strong "Orders placed after 11am" at bounding box center [263, 235] width 122 height 13
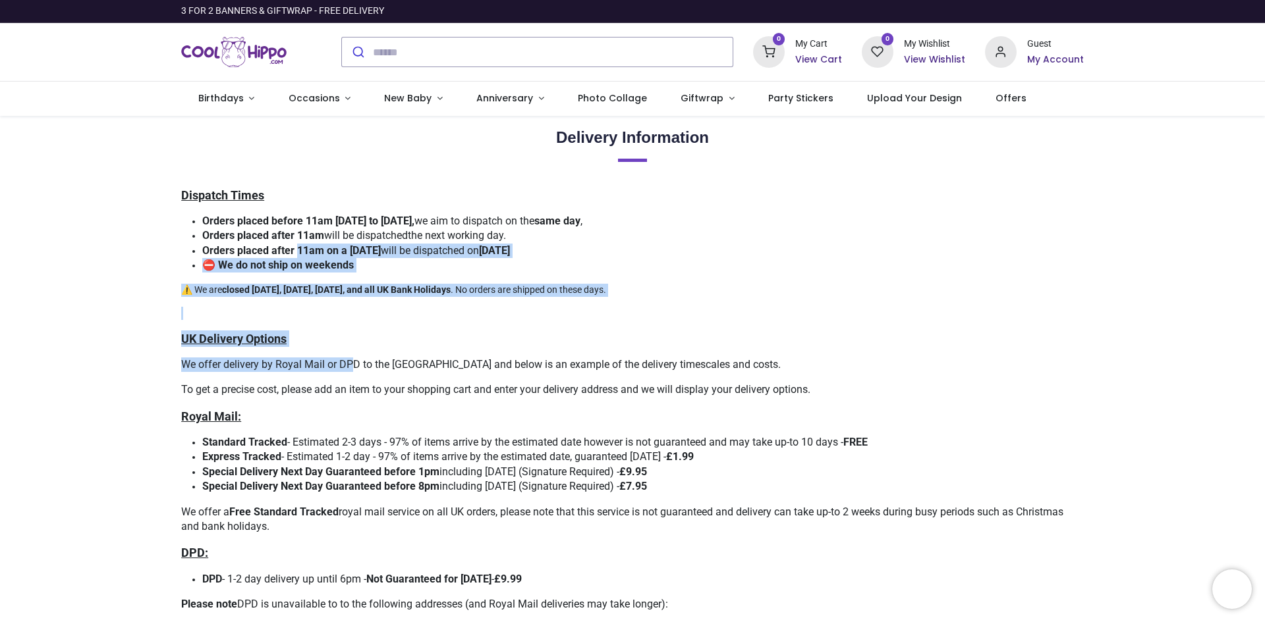
drag, startPoint x: 302, startPoint y: 249, endPoint x: 351, endPoint y: 369, distance: 129.7
click at [354, 368] on div "Dispatch Times Orders placed before 11am Monday to Friday, we aim to dispatch o…" at bounding box center [632, 542] width 922 height 710
click at [351, 369] on span "We offer delivery by Royal Mail or DPD to the UK and below is an example of the…" at bounding box center [480, 364] width 599 height 13
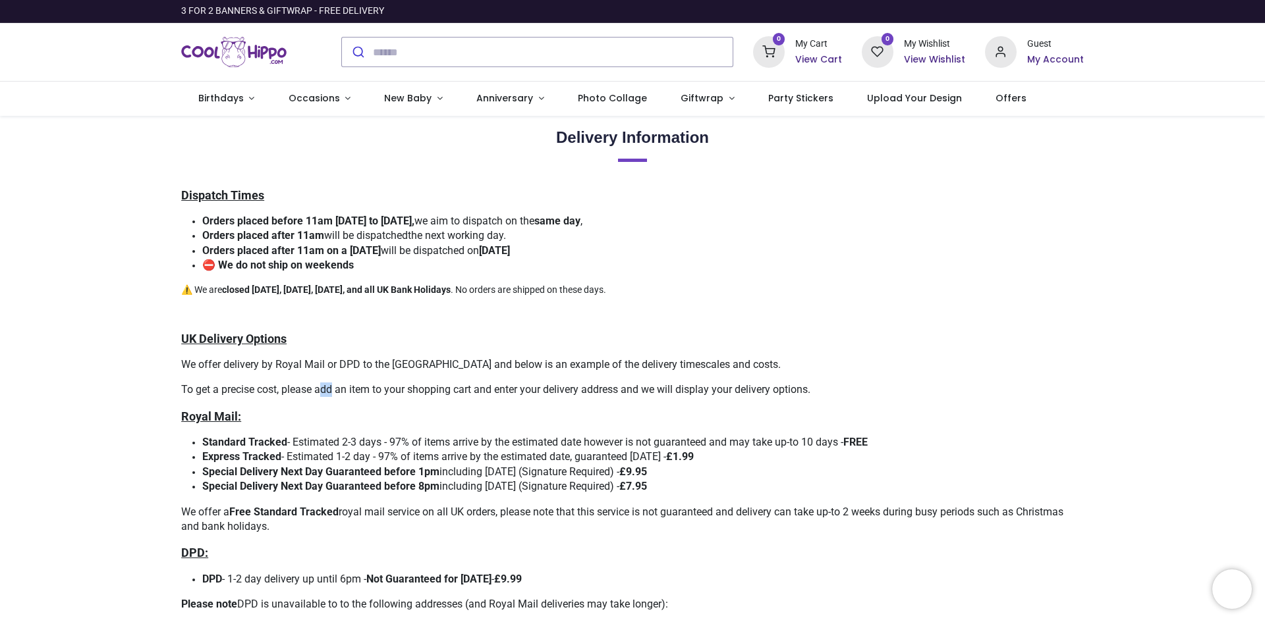
drag, startPoint x: 318, startPoint y: 373, endPoint x: 331, endPoint y: 391, distance: 22.1
click at [331, 391] on div "Dispatch Times Orders placed before 11am Monday to Friday, we aim to dispatch o…" at bounding box center [632, 542] width 922 height 710
click at [331, 391] on span "To get a precise cost, please add an item to your shopping cart and enter your …" at bounding box center [495, 389] width 629 height 13
drag, startPoint x: 287, startPoint y: 385, endPoint x: 340, endPoint y: 393, distance: 53.3
click at [340, 393] on span "To get a precise cost, please add an item to your shopping cart and enter your …" at bounding box center [495, 389] width 629 height 13
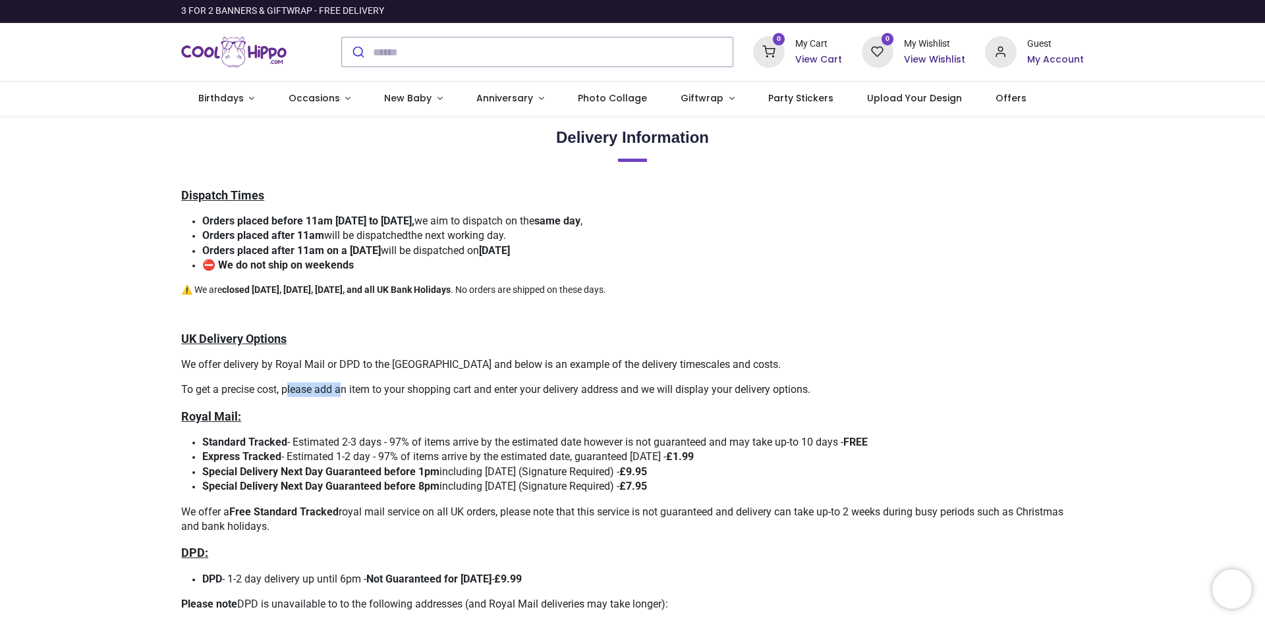
click at [341, 393] on span "To get a precise cost, please add an item to your shopping cart and enter your …" at bounding box center [495, 389] width 629 height 13
click at [366, 397] on p "To get a precise cost, please add an item to your shopping cart and enter your …" at bounding box center [632, 390] width 902 height 14
drag, startPoint x: 334, startPoint y: 383, endPoint x: 343, endPoint y: 391, distance: 12.6
click at [343, 391] on span "To get a precise cost, please add an item to your shopping cart and enter your …" at bounding box center [495, 389] width 629 height 13
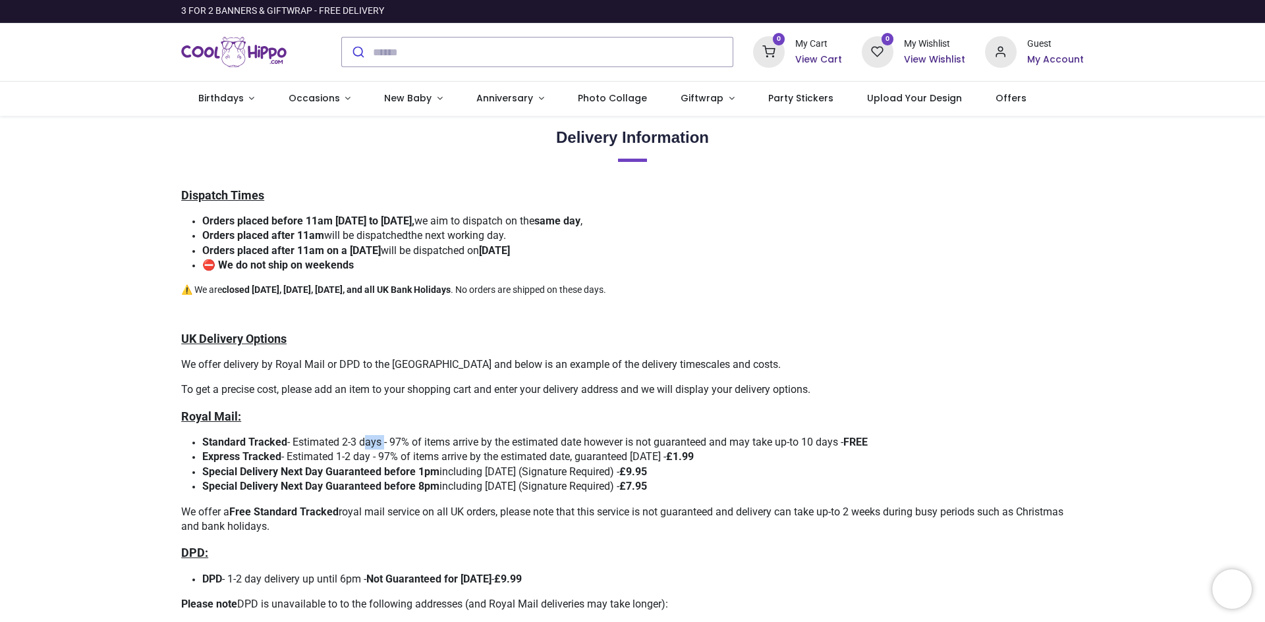
drag, startPoint x: 364, startPoint y: 442, endPoint x: 384, endPoint y: 441, distance: 19.8
click at [384, 441] on span "​ Standard Tracked - Estimated 2-3 days - 97% of items arrive by the estimated …" at bounding box center [534, 442] width 665 height 13
click at [377, 441] on span "​ Standard Tracked - Estimated 2-3 days - 97% of items arrive by the estimated …" at bounding box center [534, 442] width 665 height 13
drag, startPoint x: 366, startPoint y: 443, endPoint x: 414, endPoint y: 444, distance: 47.4
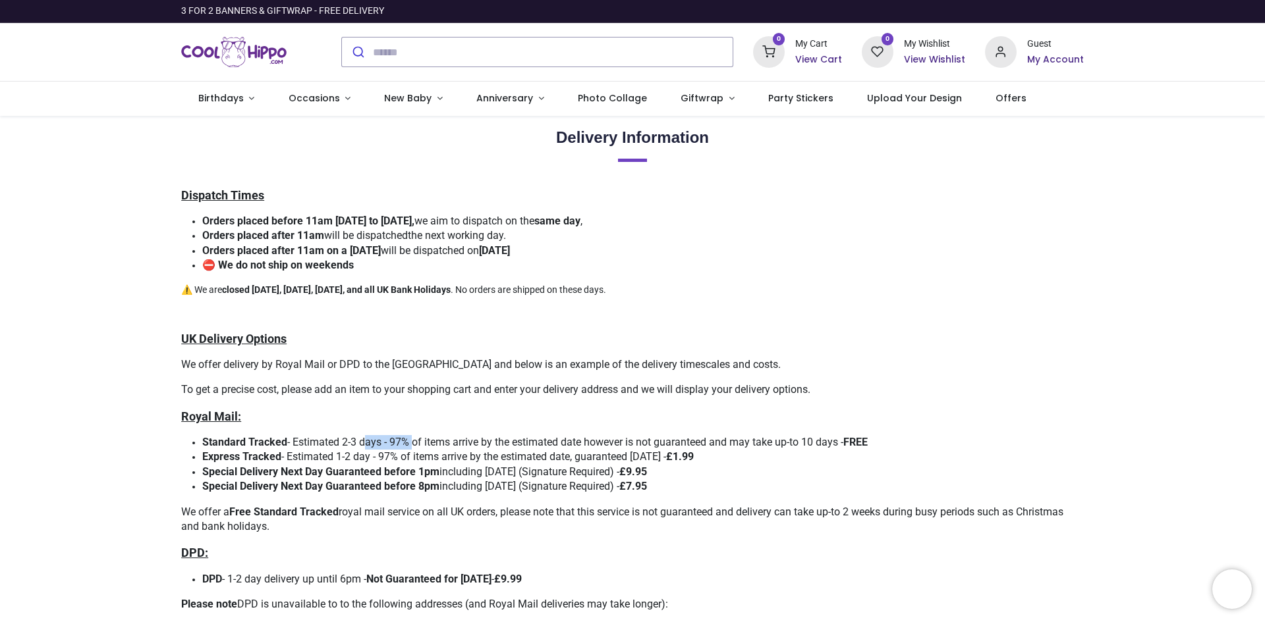
click at [414, 444] on span "​ Standard Tracked - Estimated 2-3 days - 97% of items arrive by the estimated …" at bounding box center [534, 442] width 665 height 13
click at [413, 444] on span "​ Standard Tracked - Estimated 2-3 days - 97% of items arrive by the estimated …" at bounding box center [534, 442] width 665 height 13
drag, startPoint x: 424, startPoint y: 439, endPoint x: 464, endPoint y: 447, distance: 40.8
click at [464, 447] on span "​ Standard Tracked - Estimated 2-3 days - 97% of items arrive by the estimated …" at bounding box center [534, 442] width 665 height 13
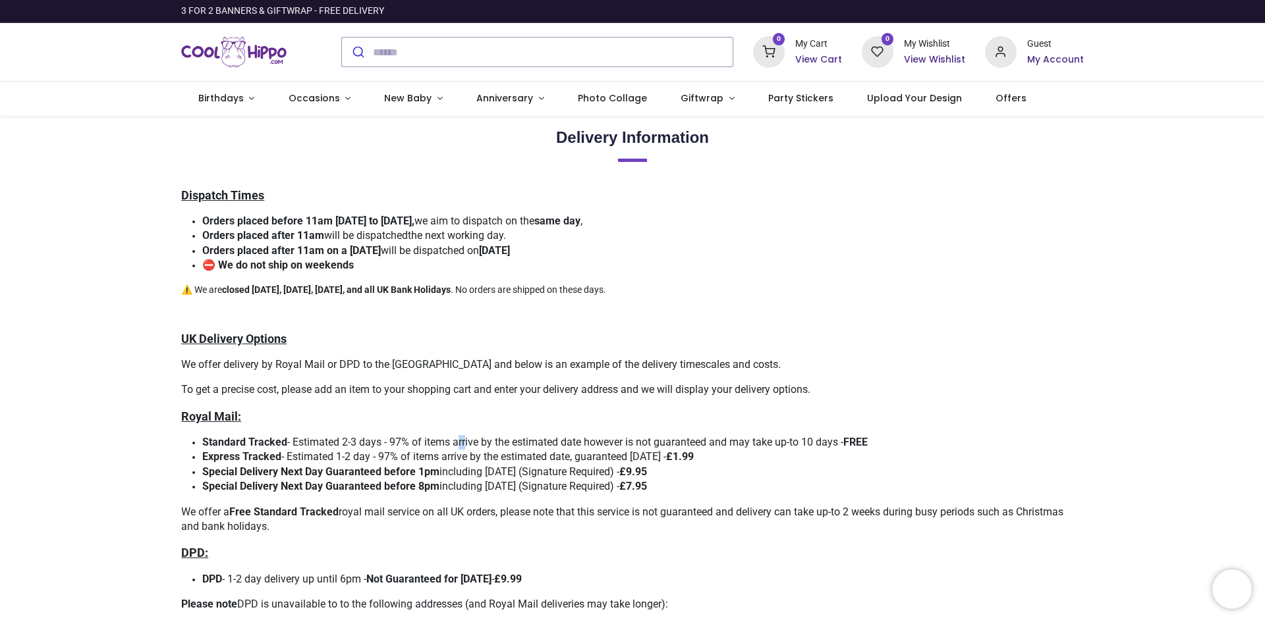
drag, startPoint x: 458, startPoint y: 442, endPoint x: 468, endPoint y: 443, distance: 10.0
click at [468, 443] on span "​ Standard Tracked - Estimated 2-3 days - 97% of items arrive by the estimated …" at bounding box center [534, 442] width 665 height 13
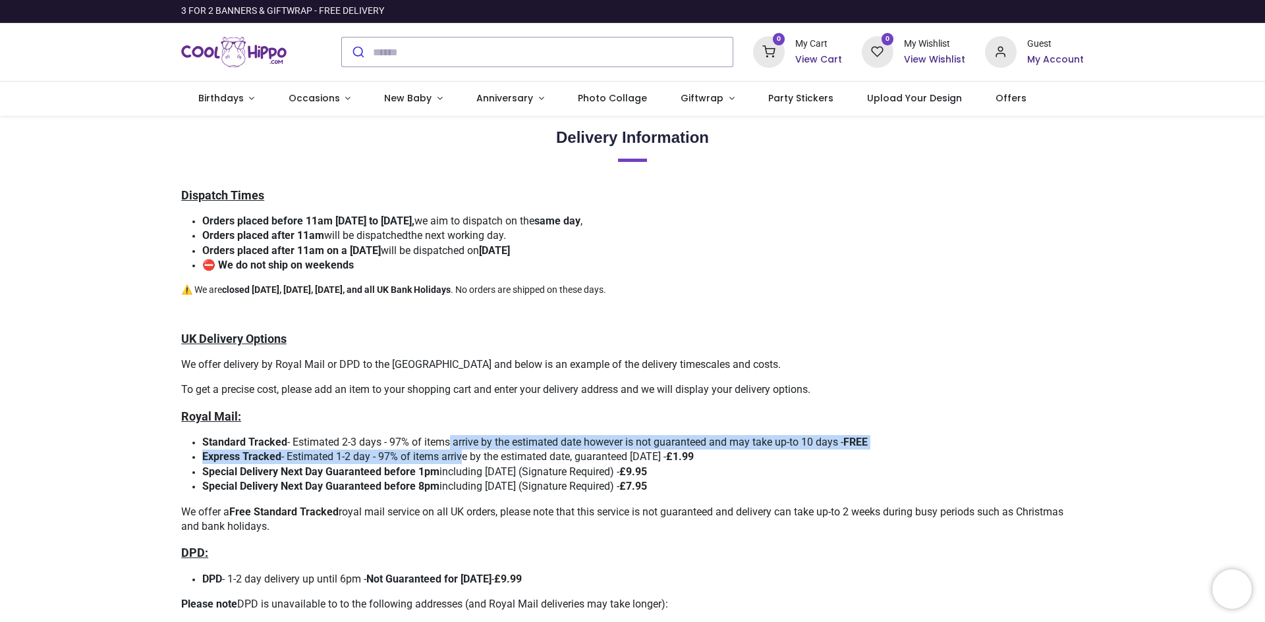
drag, startPoint x: 453, startPoint y: 441, endPoint x: 462, endPoint y: 455, distance: 16.1
click at [462, 455] on ul "​ Standard Tracked - Estimated 2-3 days - 97% of items arrive by the estimated …" at bounding box center [632, 464] width 902 height 59
click at [459, 455] on span "Express Tracked - Estimated 1-2 day - 97% of items arrive by the estimated date…" at bounding box center [447, 457] width 491 height 13
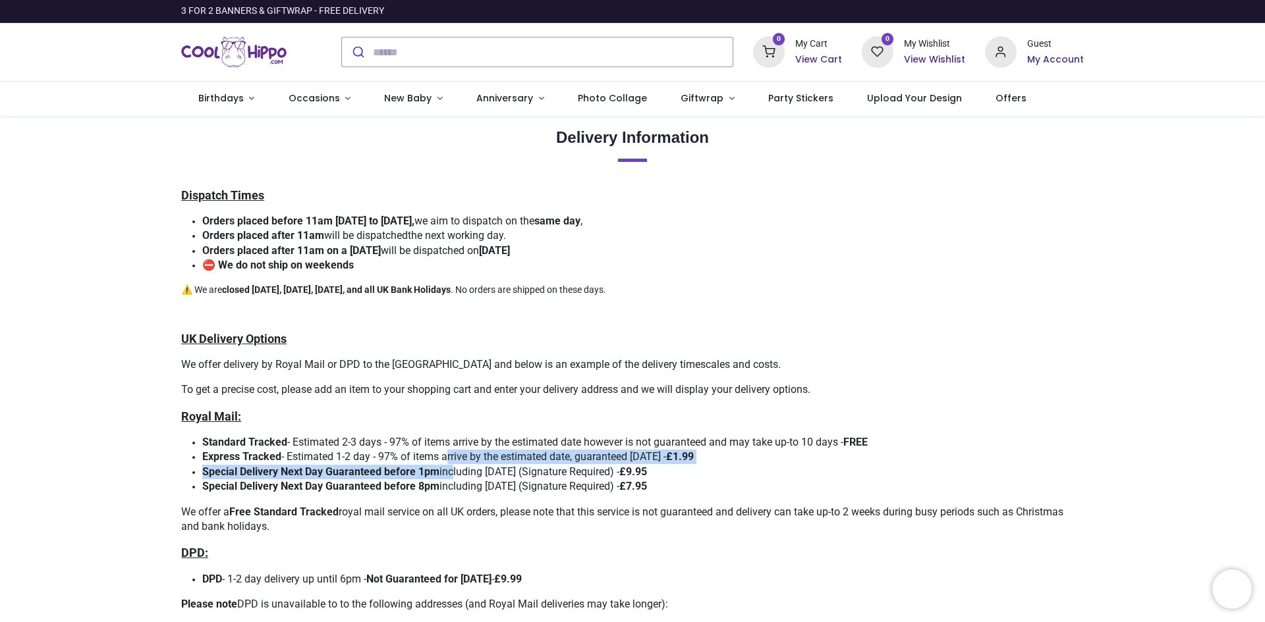
drag, startPoint x: 445, startPoint y: 450, endPoint x: 462, endPoint y: 465, distance: 22.4
click at [462, 465] on ul "​ Standard Tracked - Estimated 2-3 days - 97% of items arrive by the estimated …" at bounding box center [632, 464] width 902 height 59
click at [462, 466] on span "Special Delivery Next Day Guaranteed before 1pm including Saturday (Signature R…" at bounding box center [424, 472] width 445 height 13
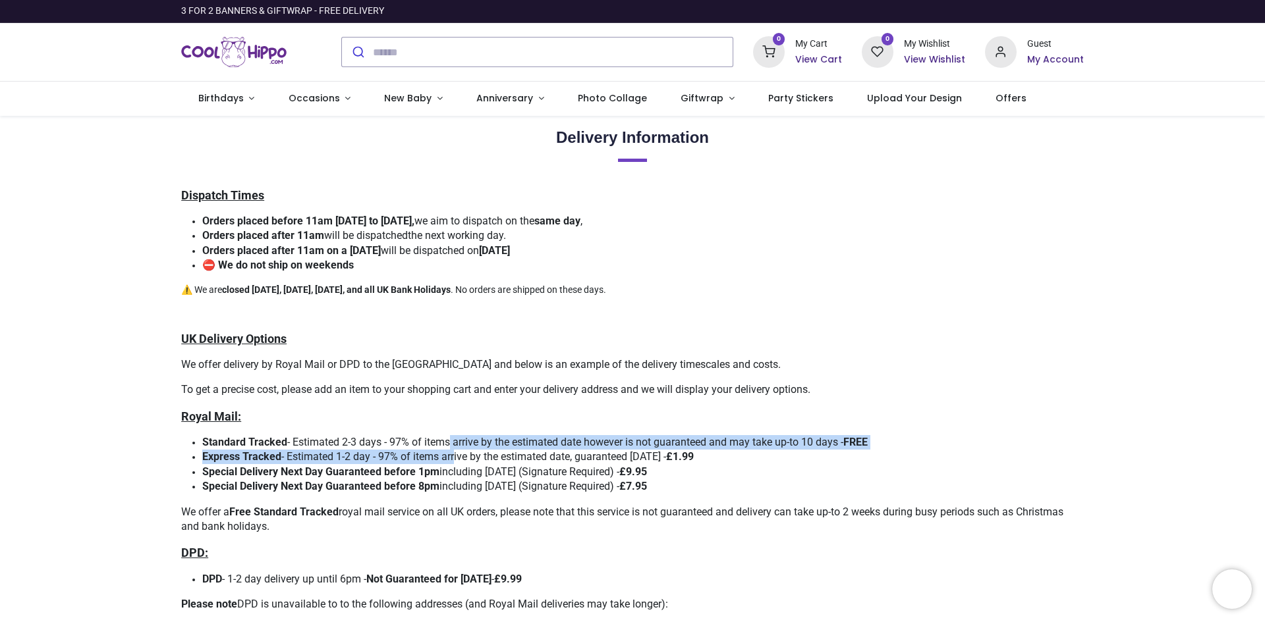
drag, startPoint x: 450, startPoint y: 449, endPoint x: 456, endPoint y: 456, distance: 9.9
click at [456, 456] on ul "​ Standard Tracked - Estimated 2-3 days - 97% of items arrive by the estimated …" at bounding box center [632, 464] width 902 height 59
click at [456, 456] on span "Express Tracked - Estimated 1-2 day - 97% of items arrive by the estimated date…" at bounding box center [447, 457] width 491 height 13
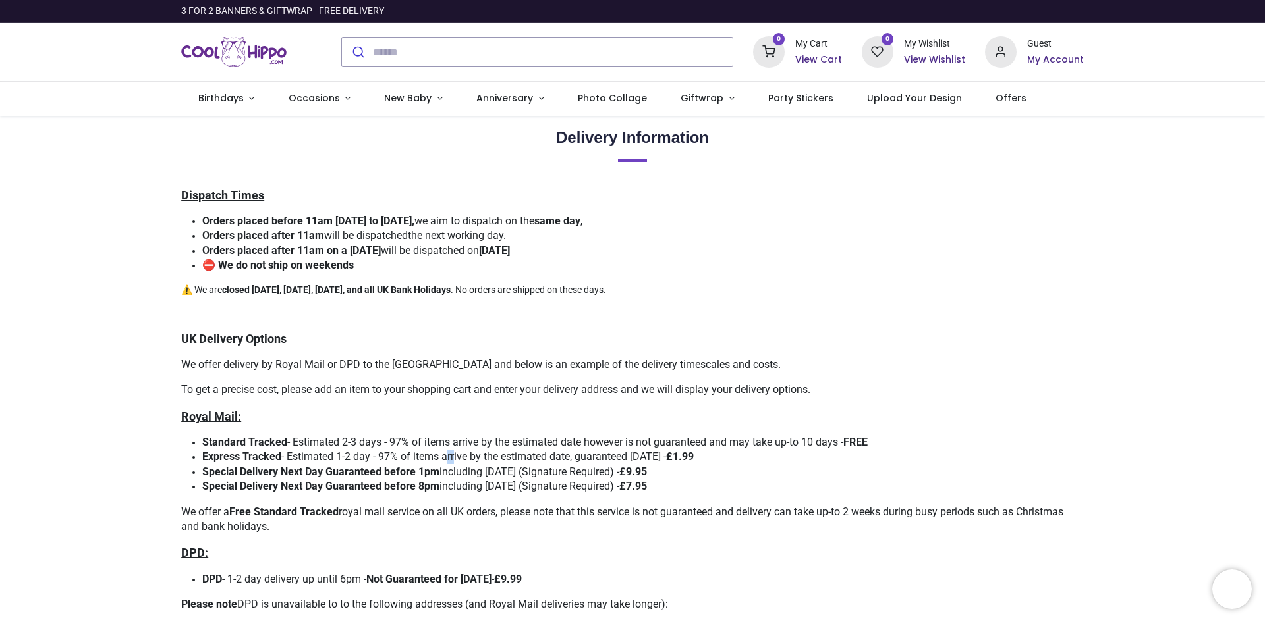
drag, startPoint x: 445, startPoint y: 452, endPoint x: 455, endPoint y: 458, distance: 11.3
click at [455, 458] on span "Express Tracked - Estimated 1-2 day - 97% of items arrive by the estimated date…" at bounding box center [447, 457] width 491 height 13
drag, startPoint x: 443, startPoint y: 457, endPoint x: 467, endPoint y: 458, distance: 23.7
click at [467, 458] on span "Express Tracked - Estimated 1-2 day - 97% of items arrive by the estimated date…" at bounding box center [447, 457] width 491 height 13
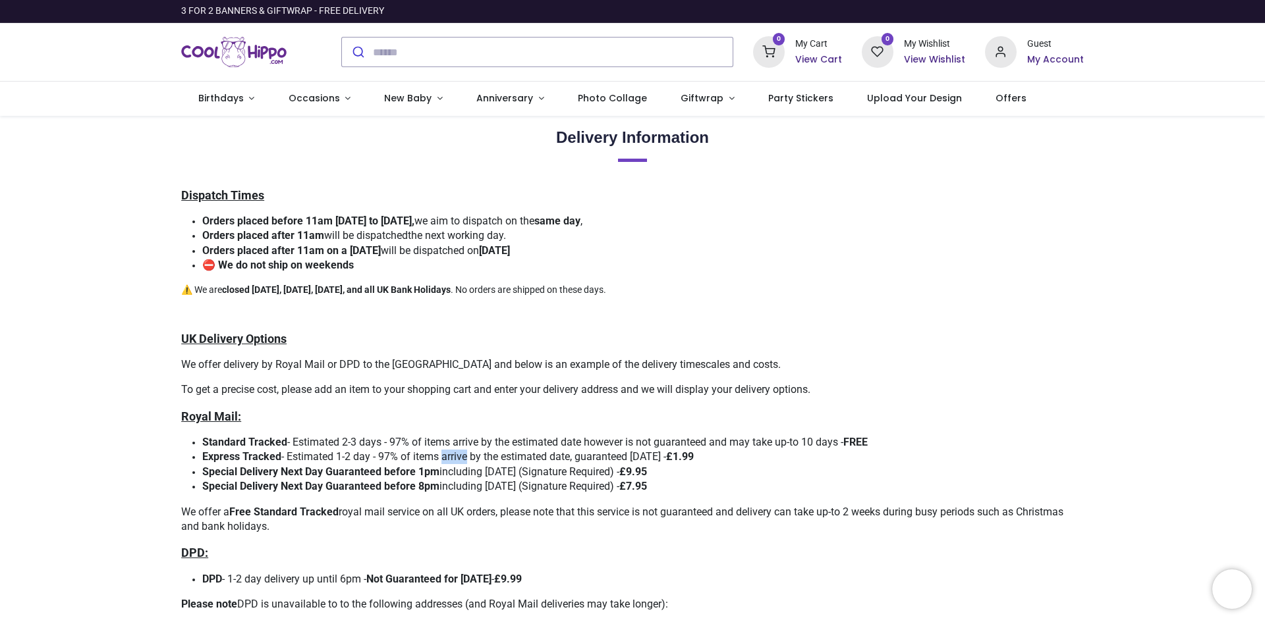
click at [466, 456] on span "Express Tracked - Estimated 1-2 day - 97% of items arrive by the estimated date…" at bounding box center [447, 457] width 491 height 13
drag, startPoint x: 461, startPoint y: 449, endPoint x: 471, endPoint y: 459, distance: 14.0
click at [471, 459] on span "Express Tracked - Estimated 1-2 day - 97% of items arrive by the estimated date…" at bounding box center [447, 457] width 491 height 13
click at [464, 456] on span "Express Tracked - Estimated 1-2 day - 97% of items arrive by the estimated date…" at bounding box center [447, 457] width 491 height 13
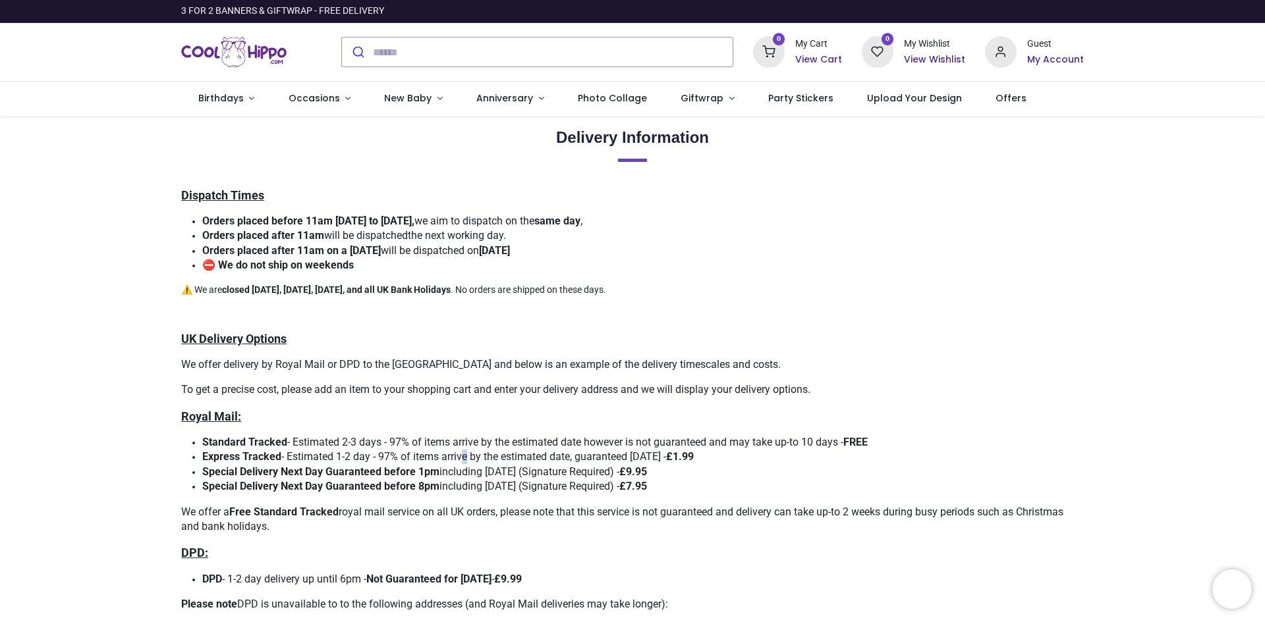
click at [464, 456] on span "Express Tracked - Estimated 1-2 day - 97% of items arrive by the estimated date…" at bounding box center [447, 457] width 491 height 13
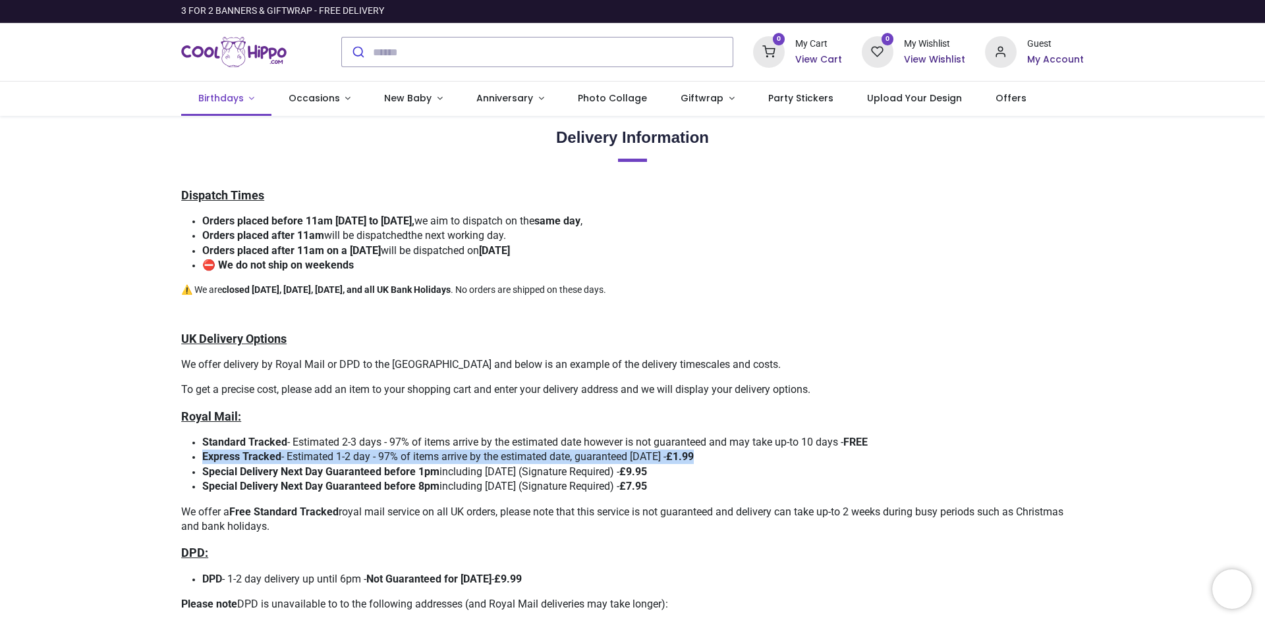
click at [210, 95] on span "Birthdays" at bounding box center [220, 98] width 45 height 13
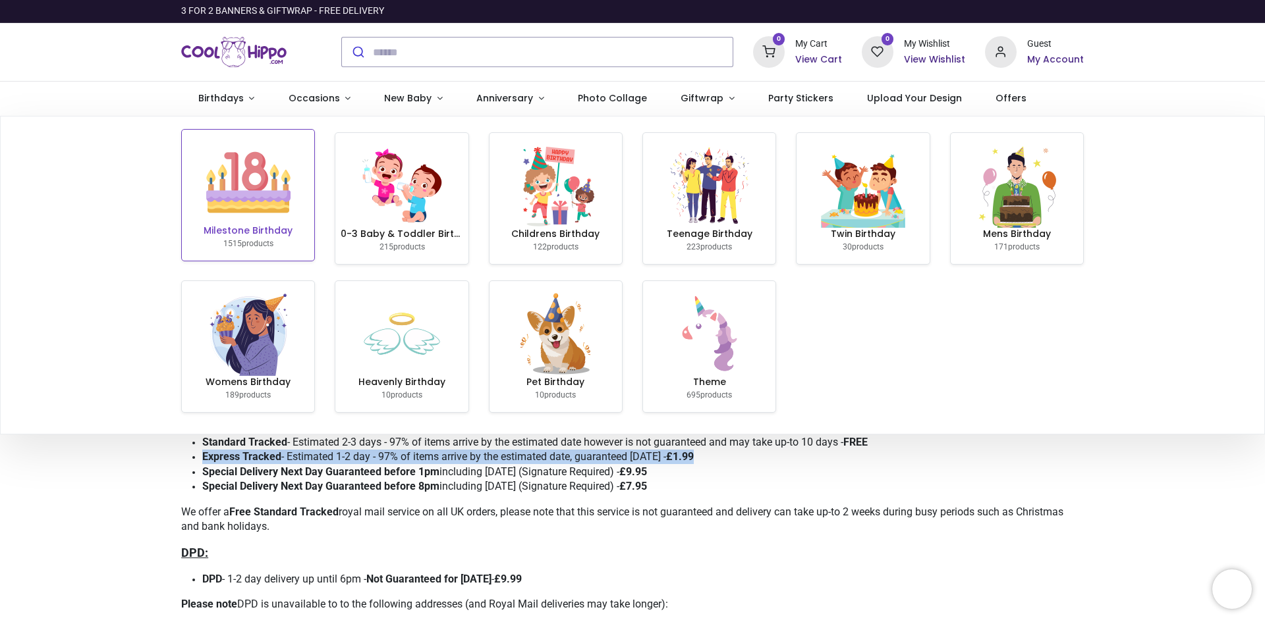
click at [251, 203] on img at bounding box center [248, 182] width 84 height 84
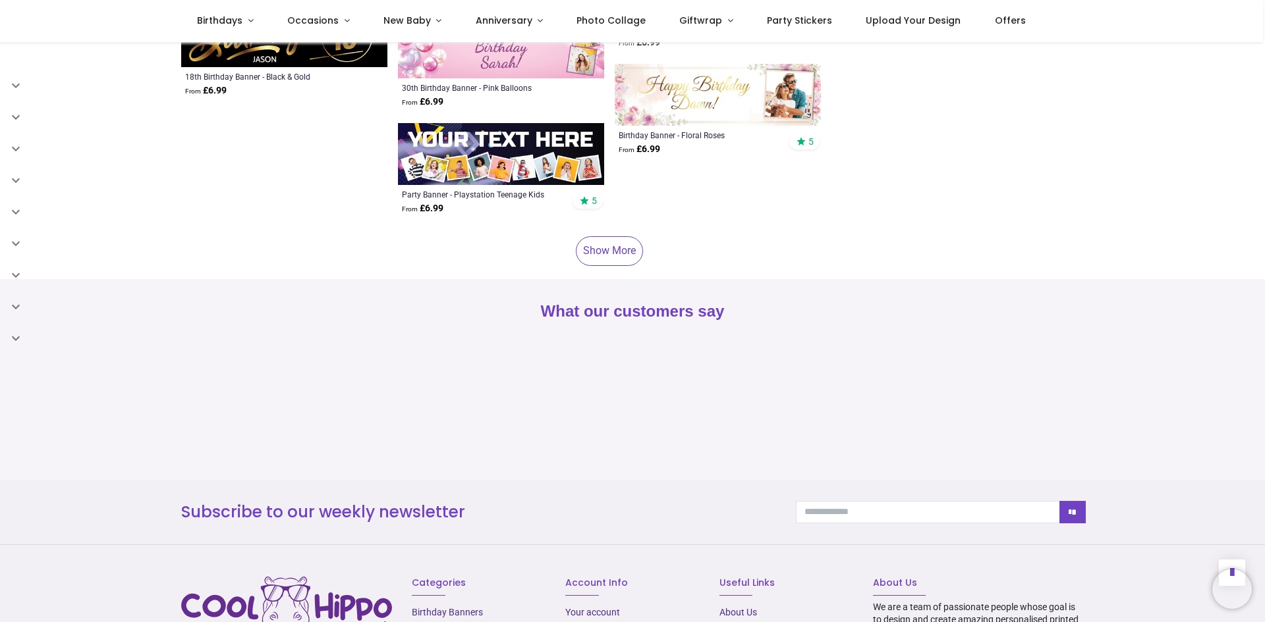
scroll to position [4018, 0]
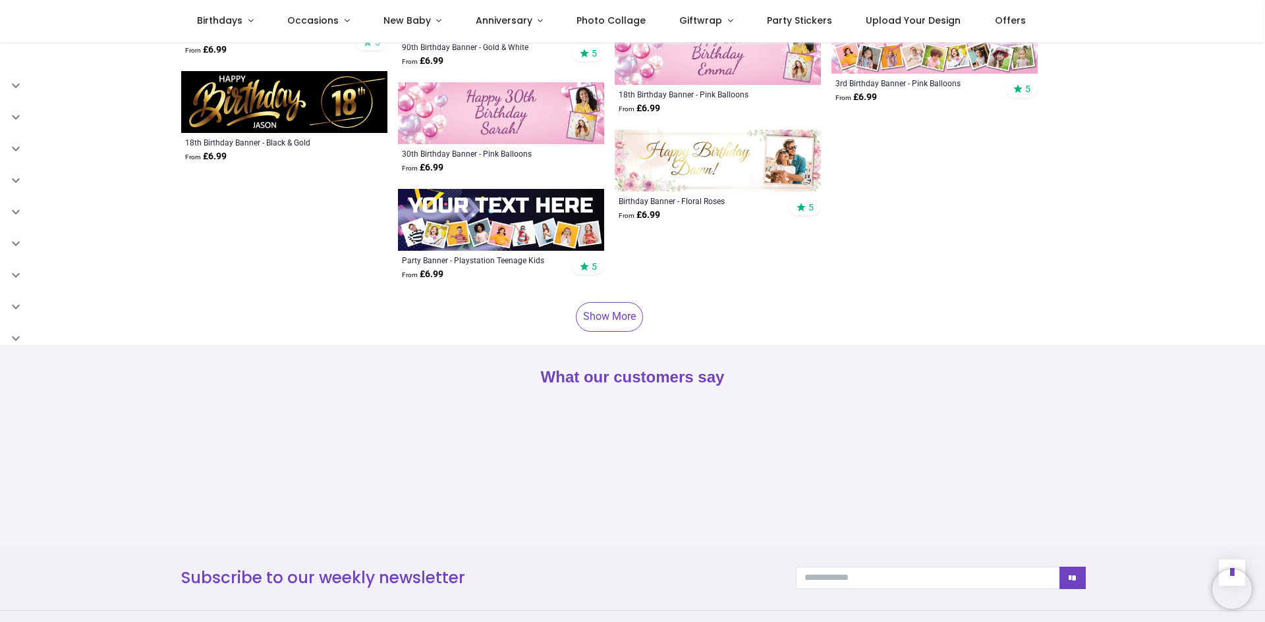
click at [613, 302] on link "Show More" at bounding box center [609, 316] width 67 height 29
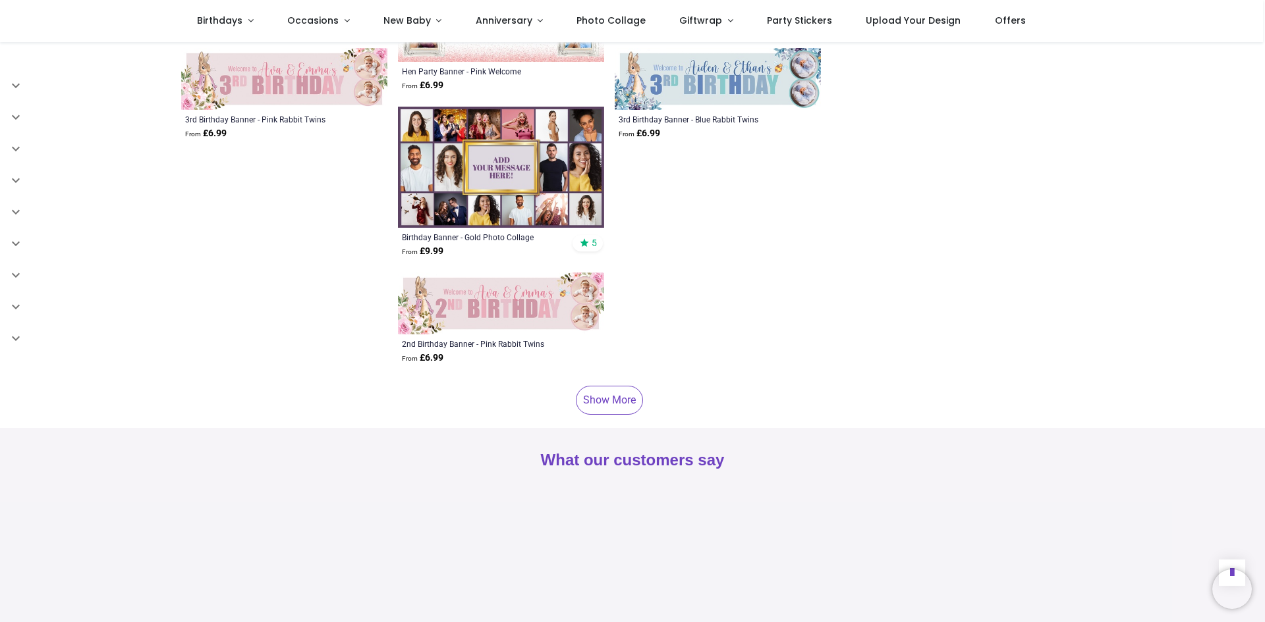
scroll to position [7905, 0]
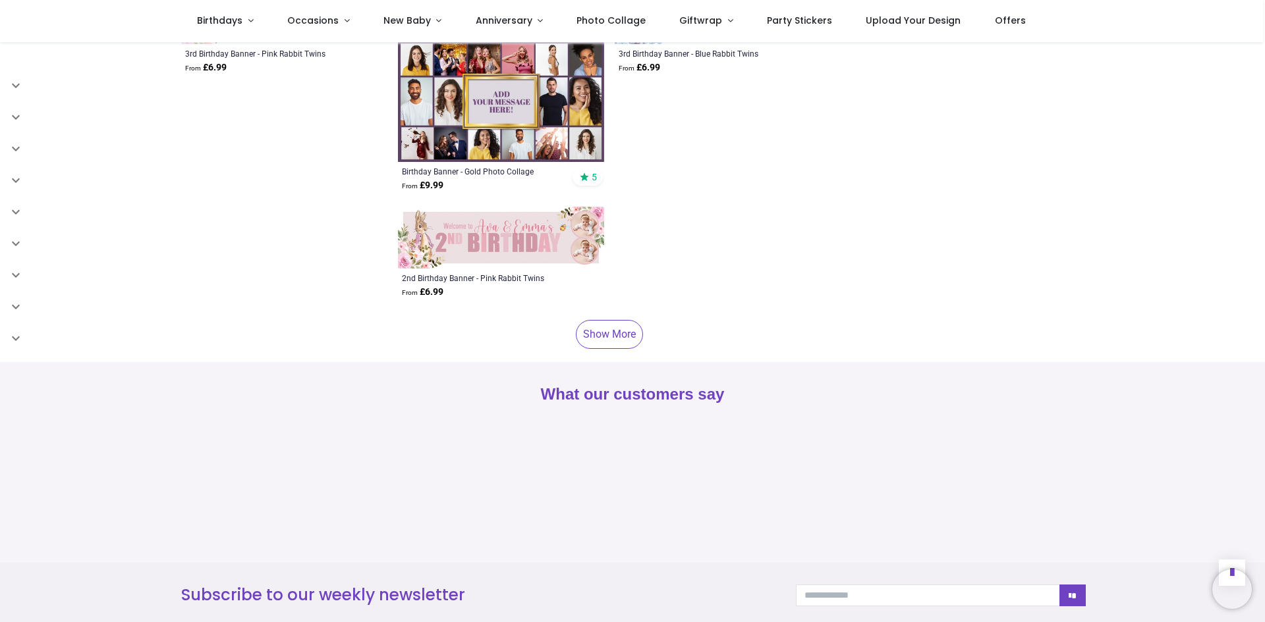
click at [609, 320] on link "Show More" at bounding box center [609, 334] width 67 height 29
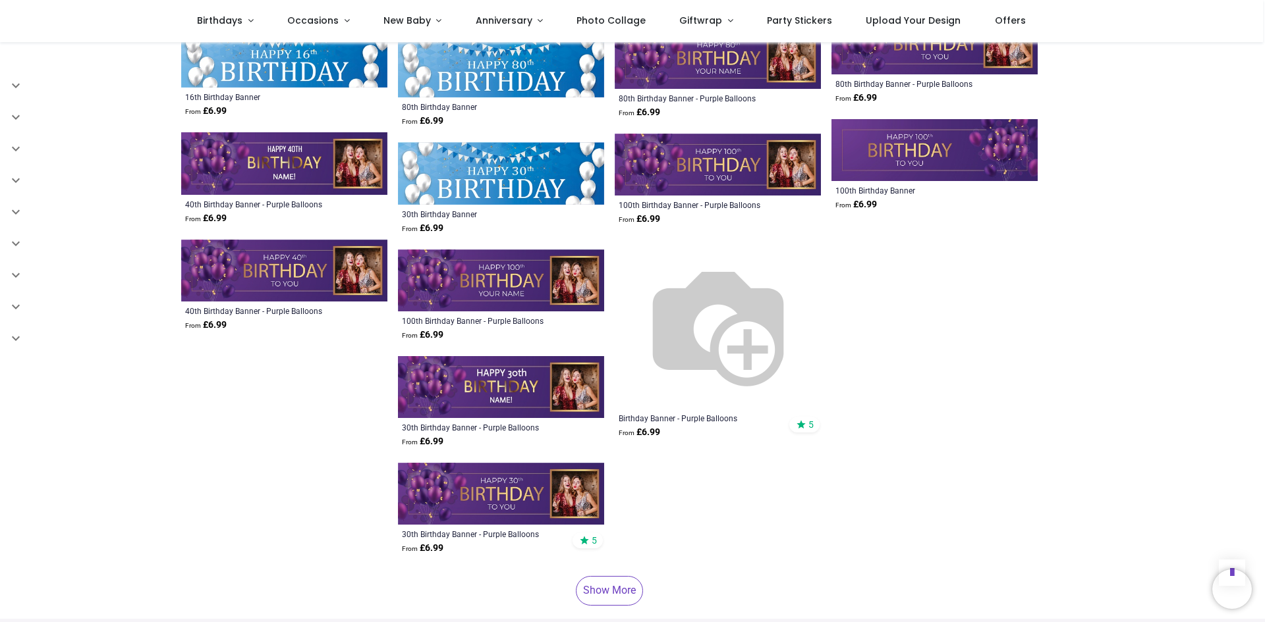
scroll to position [11586, 0]
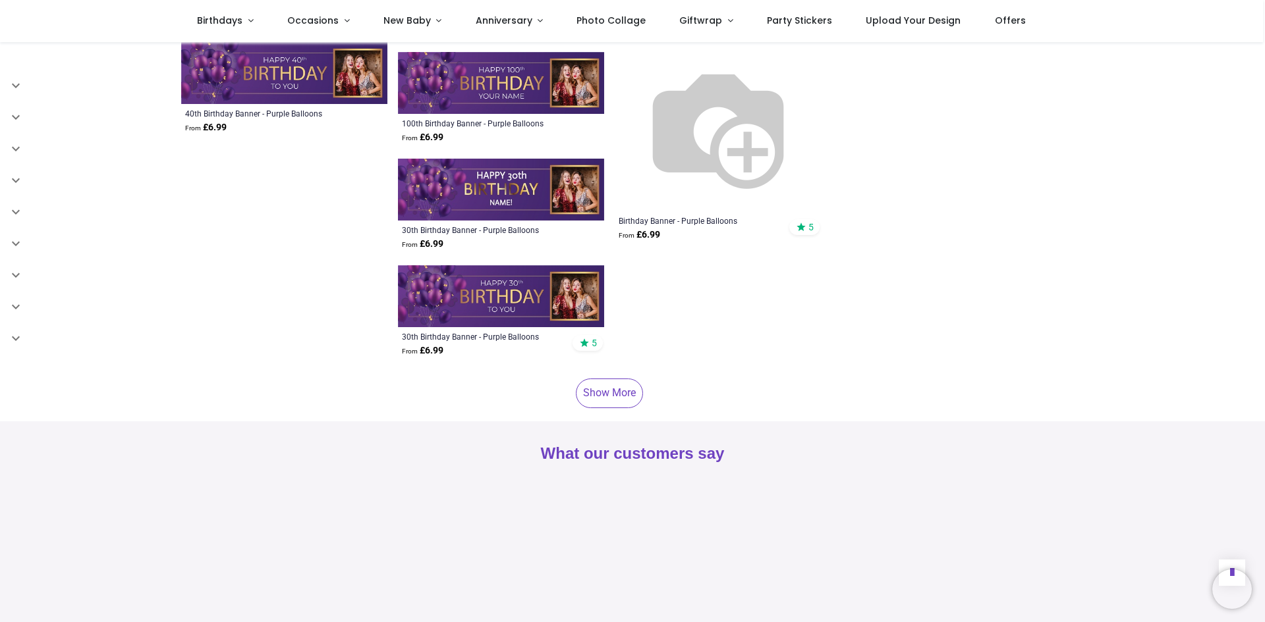
click at [617, 379] on link "Show More" at bounding box center [609, 393] width 67 height 29
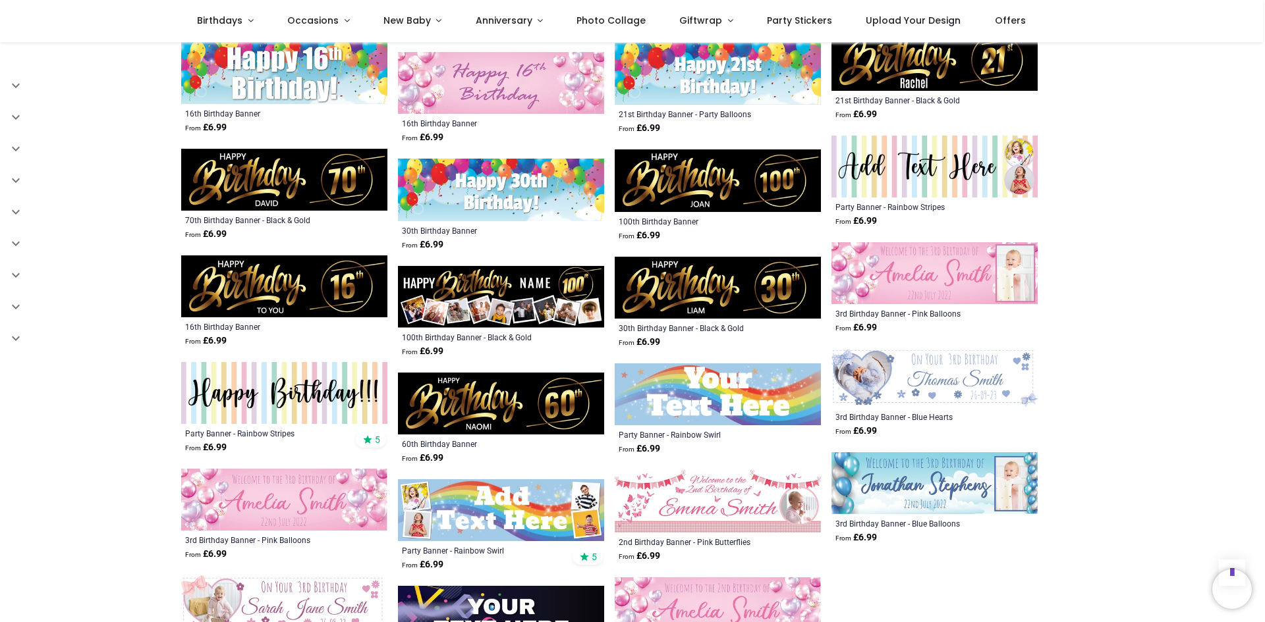
scroll to position [13357, 0]
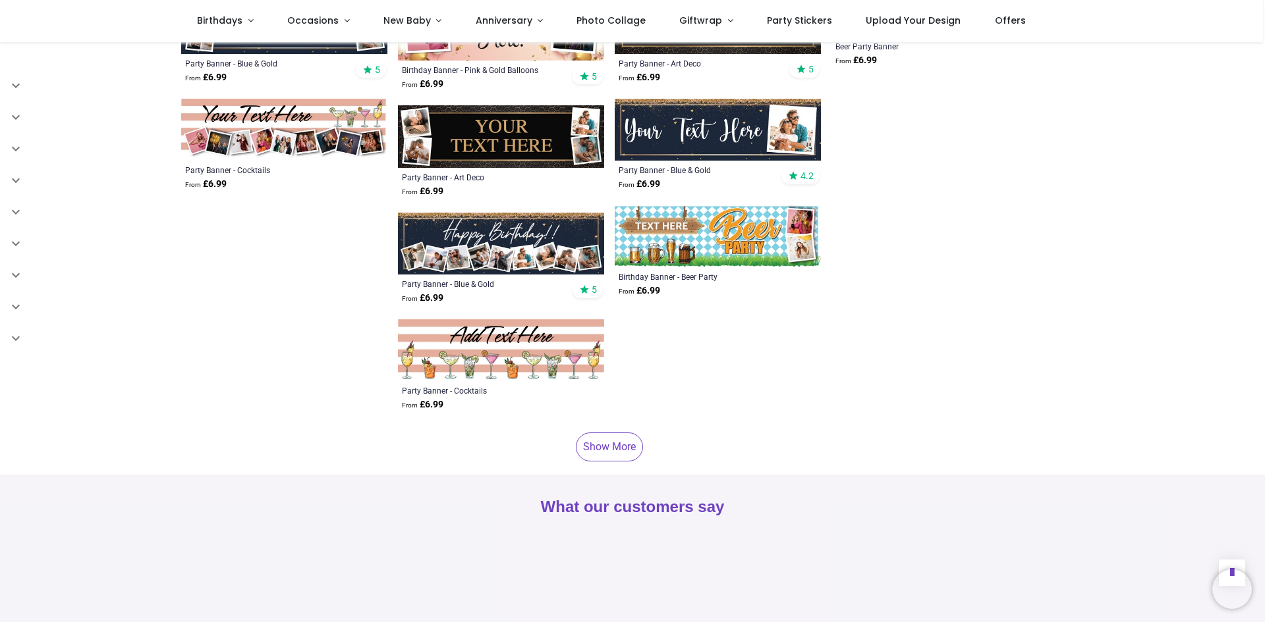
scroll to position [15333, 0]
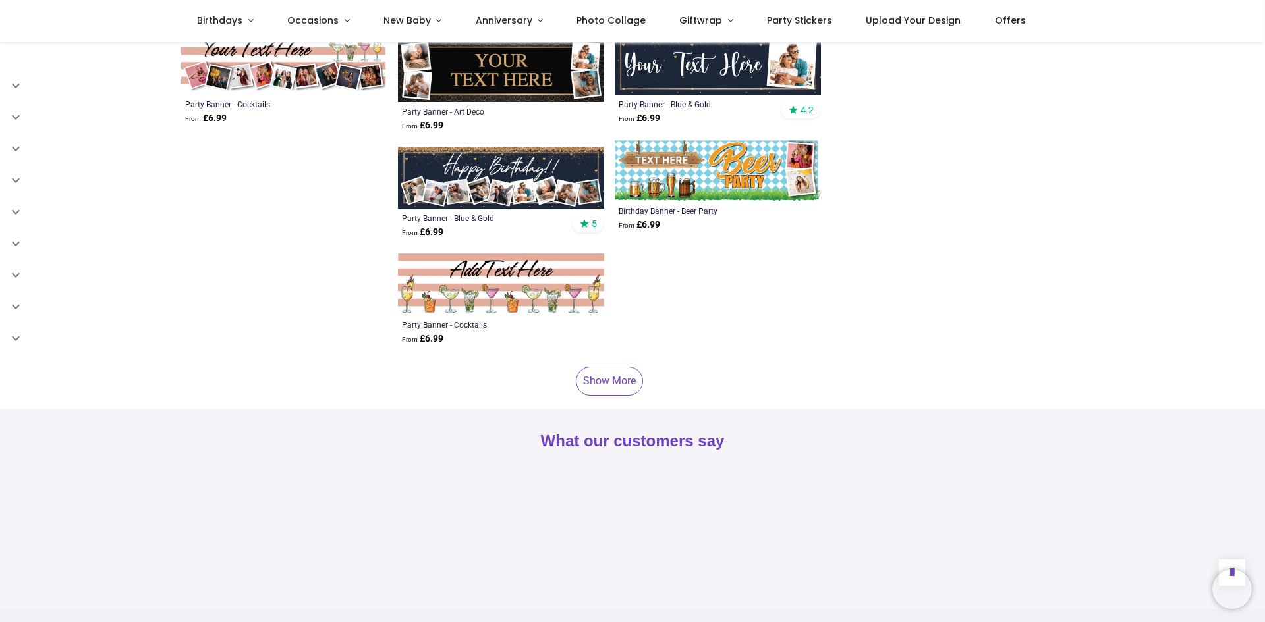
click at [595, 367] on link "Show More" at bounding box center [609, 381] width 67 height 29
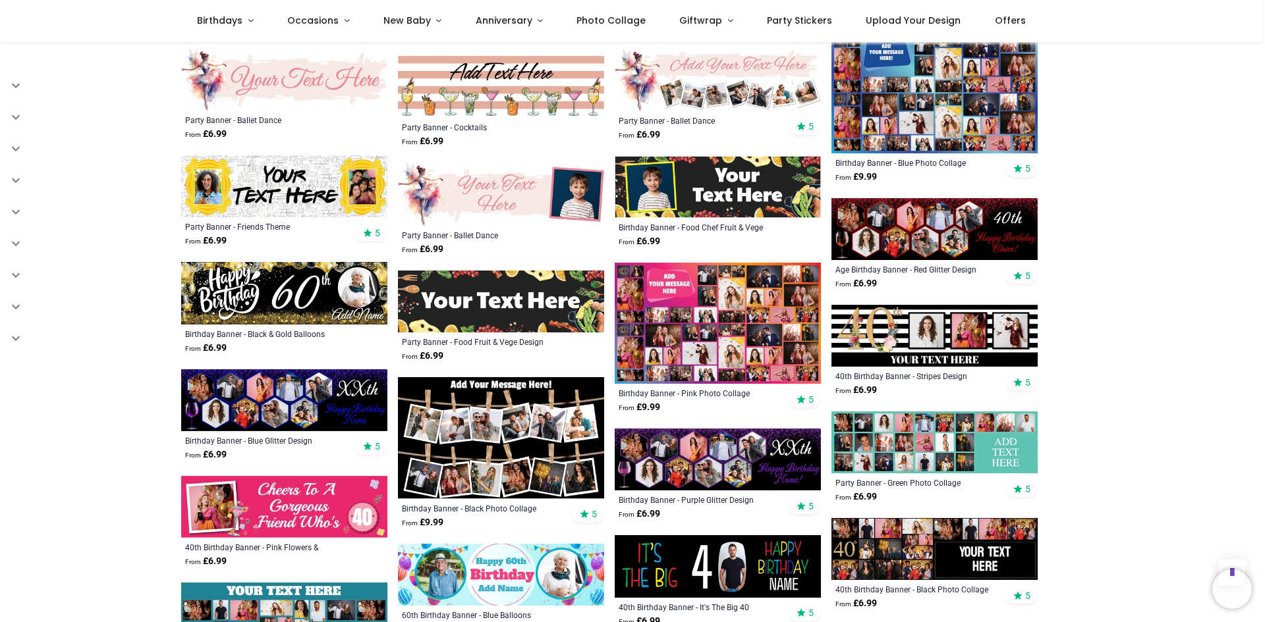
scroll to position [15597, 0]
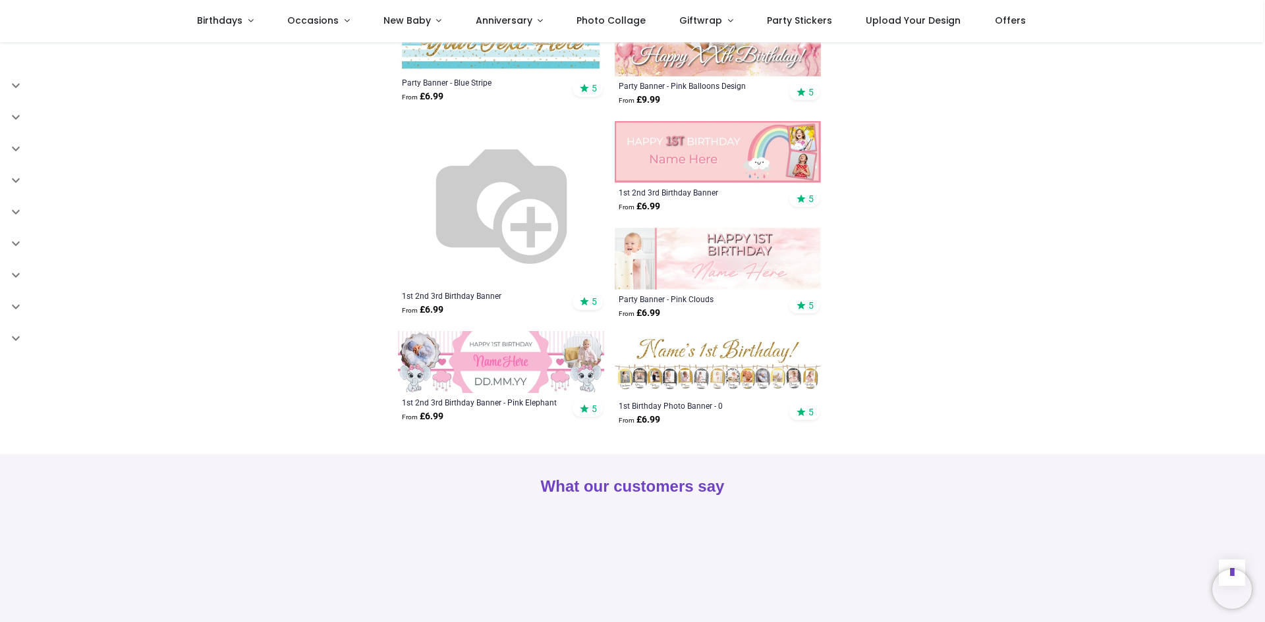
scroll to position [18166, 0]
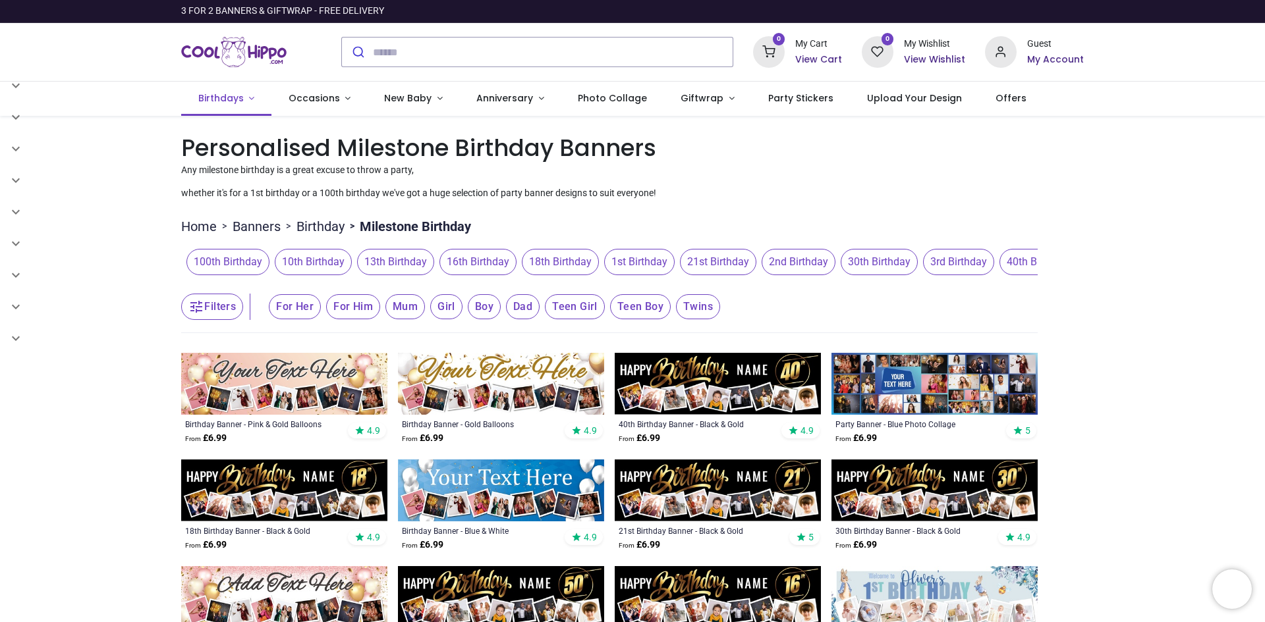
click at [248, 101] on link "Birthdays" at bounding box center [226, 99] width 90 height 34
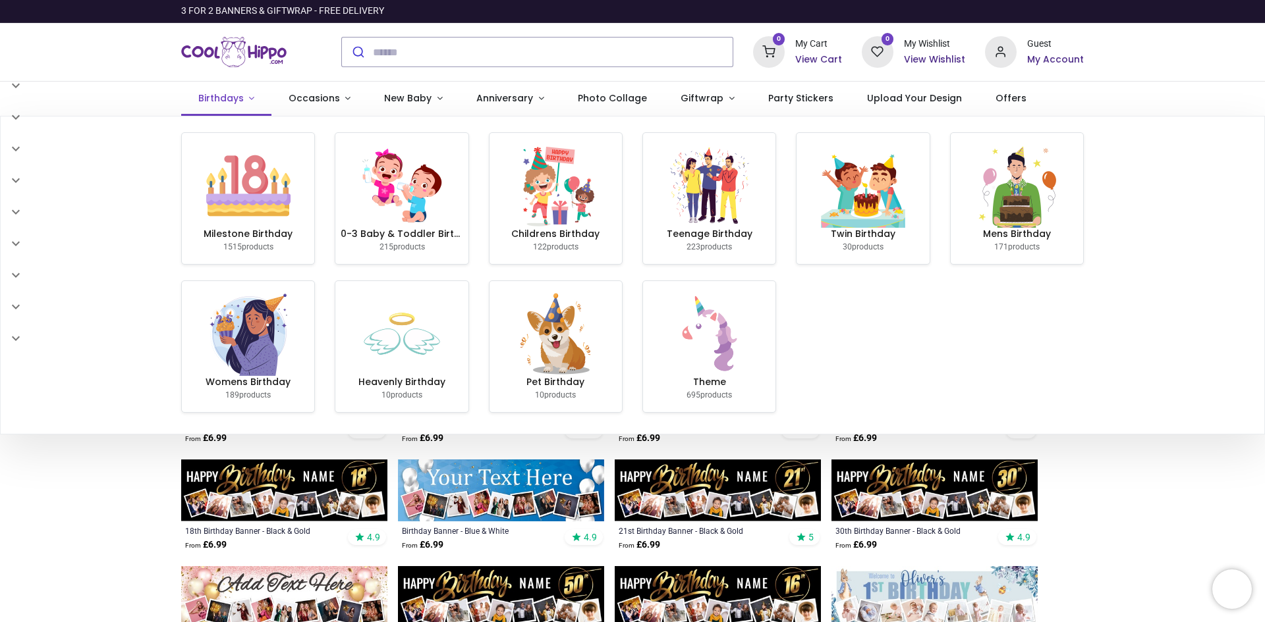
click at [244, 97] on link "Birthdays" at bounding box center [226, 99] width 90 height 34
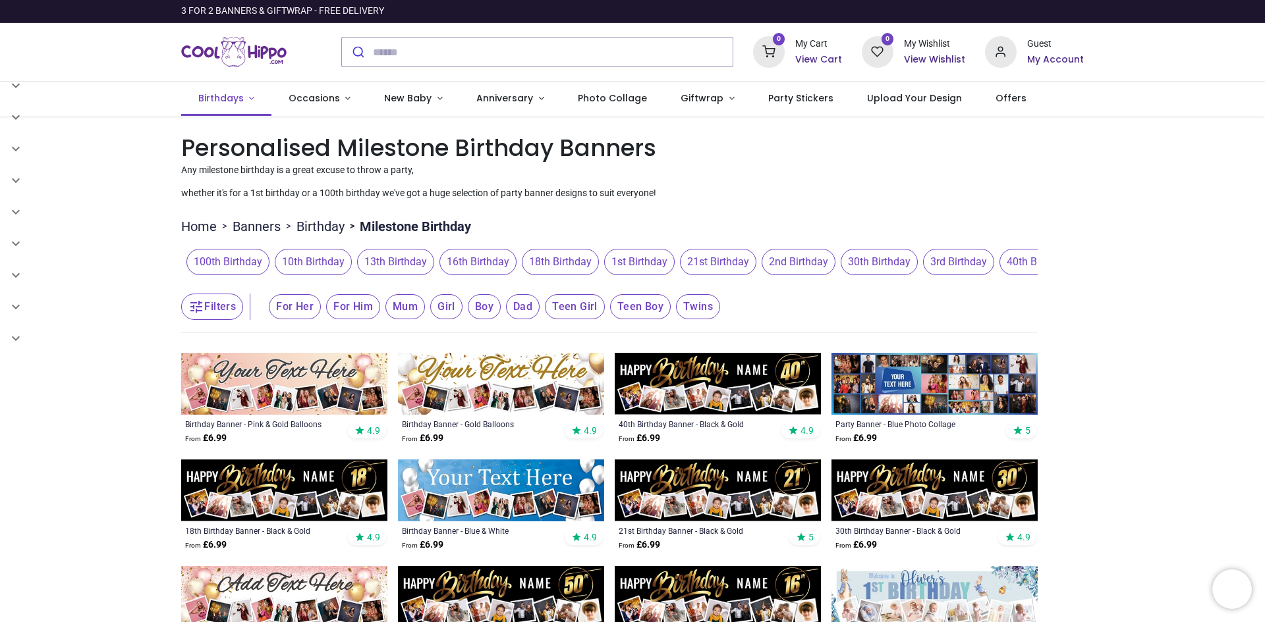
click at [242, 96] on span "Birthdays" at bounding box center [222, 98] width 48 height 13
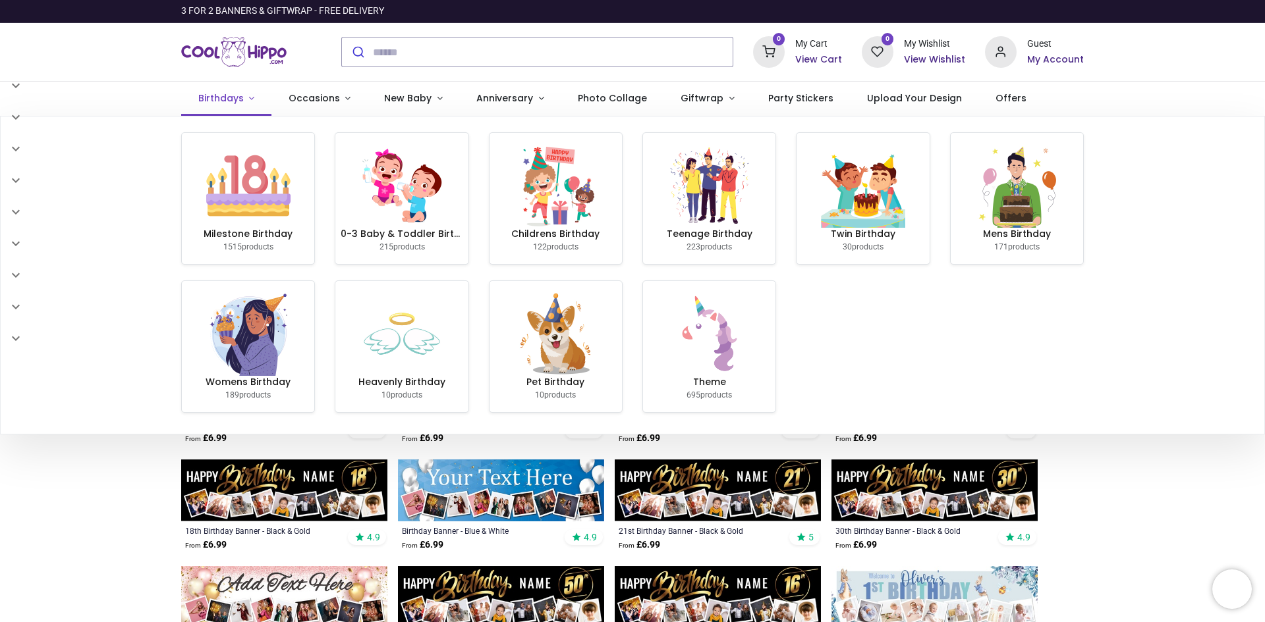
click at [242, 96] on span "Birthdays" at bounding box center [222, 98] width 48 height 13
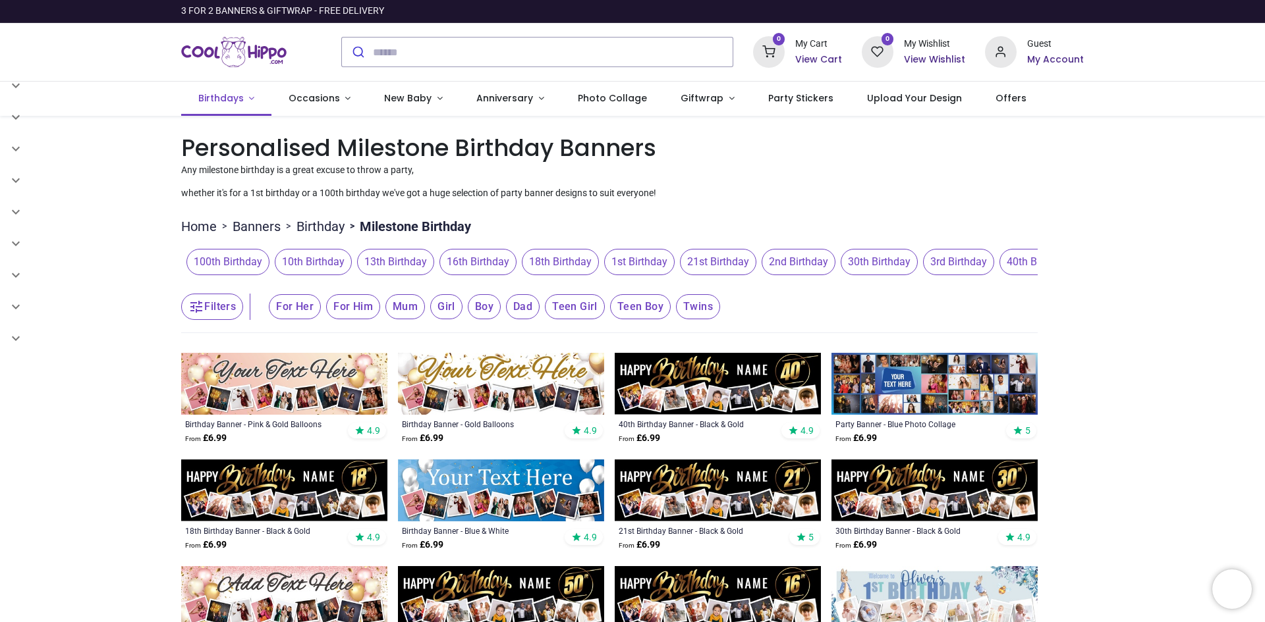
click at [235, 102] on span "Birthdays" at bounding box center [220, 98] width 45 height 13
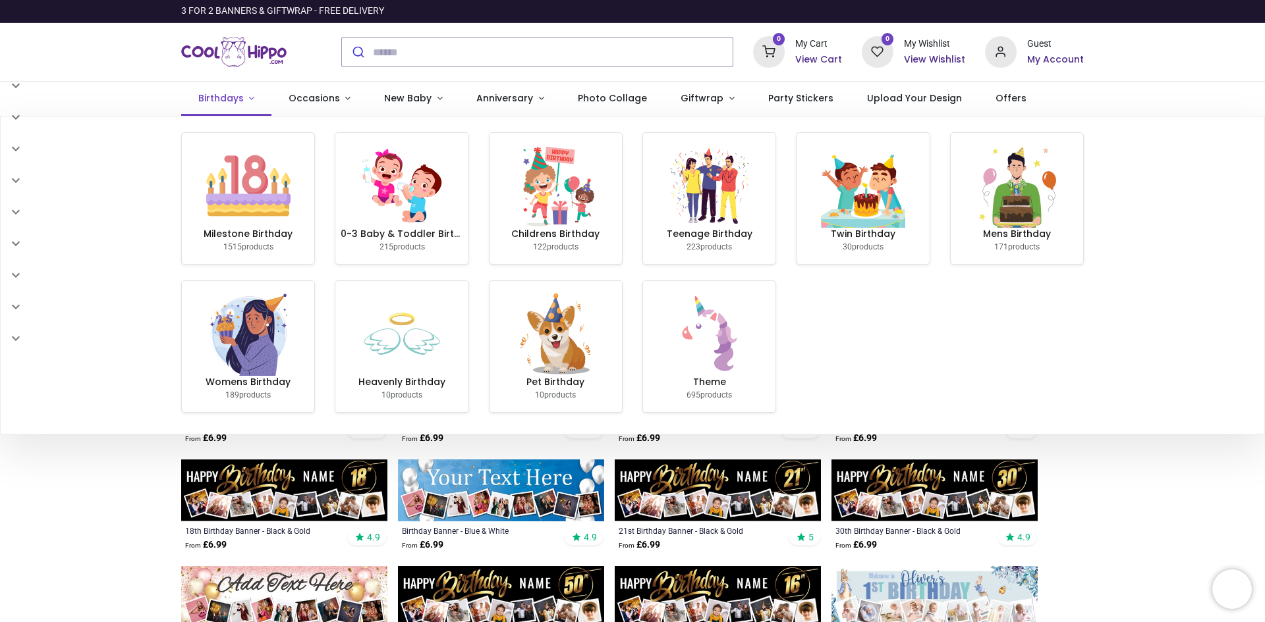
click at [235, 102] on span "Birthdays" at bounding box center [220, 98] width 45 height 13
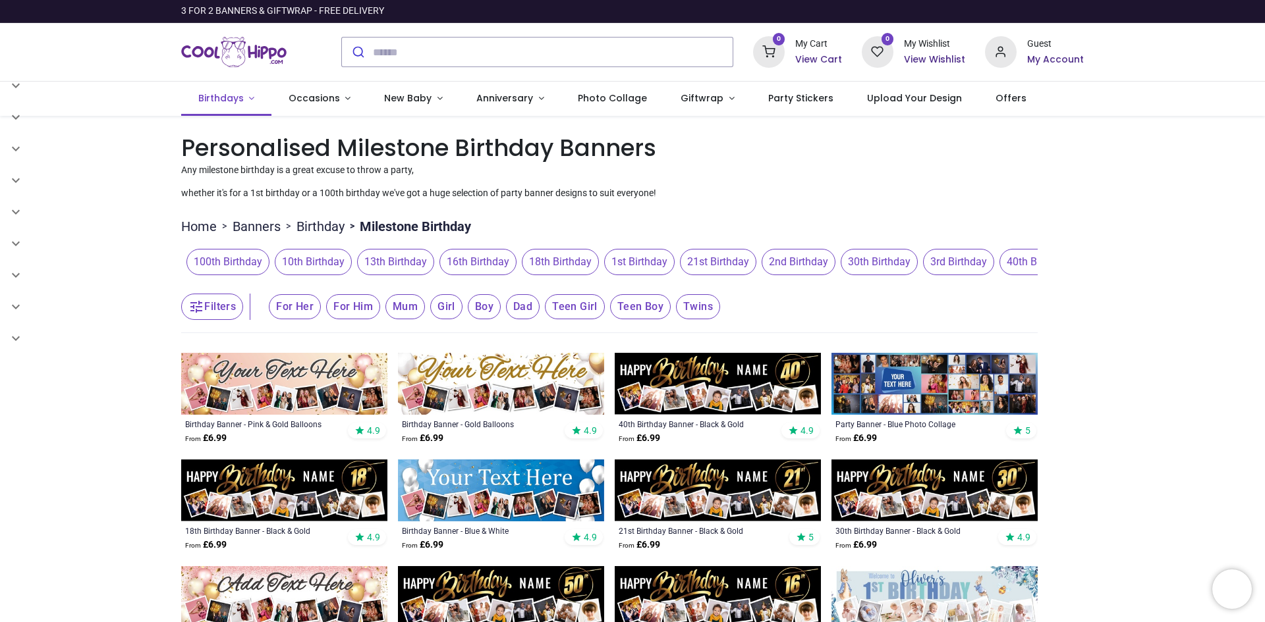
click at [235, 102] on span "Birthdays" at bounding box center [220, 98] width 45 height 13
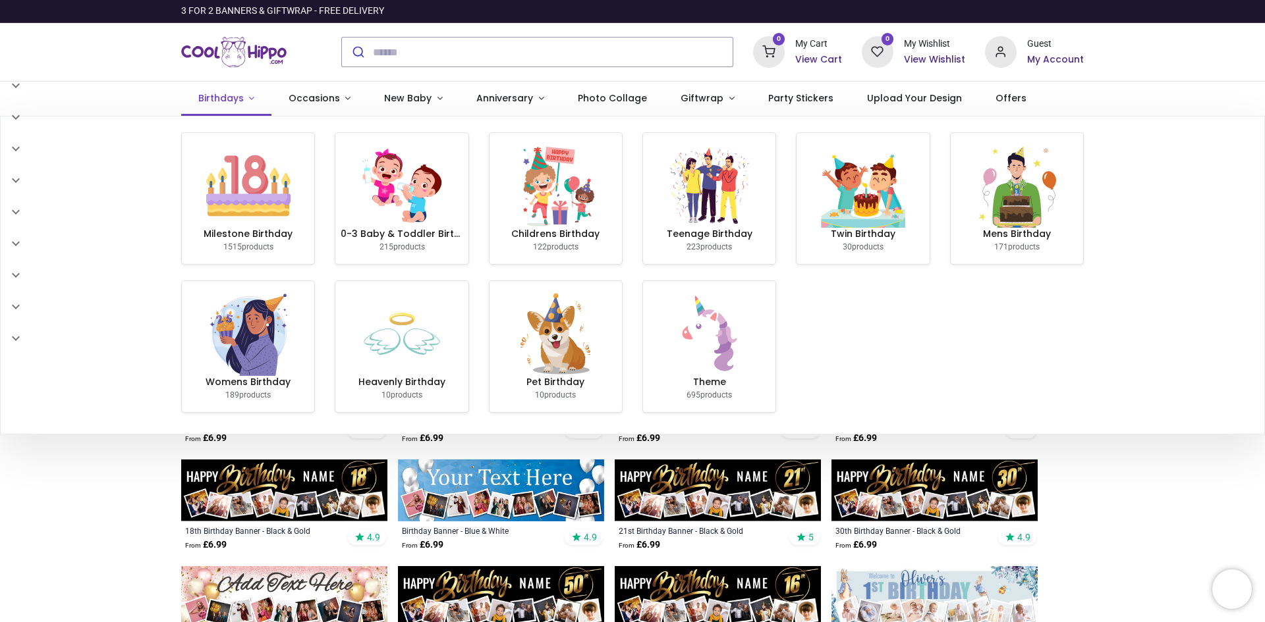
click at [235, 102] on span "Birthdays" at bounding box center [220, 98] width 45 height 13
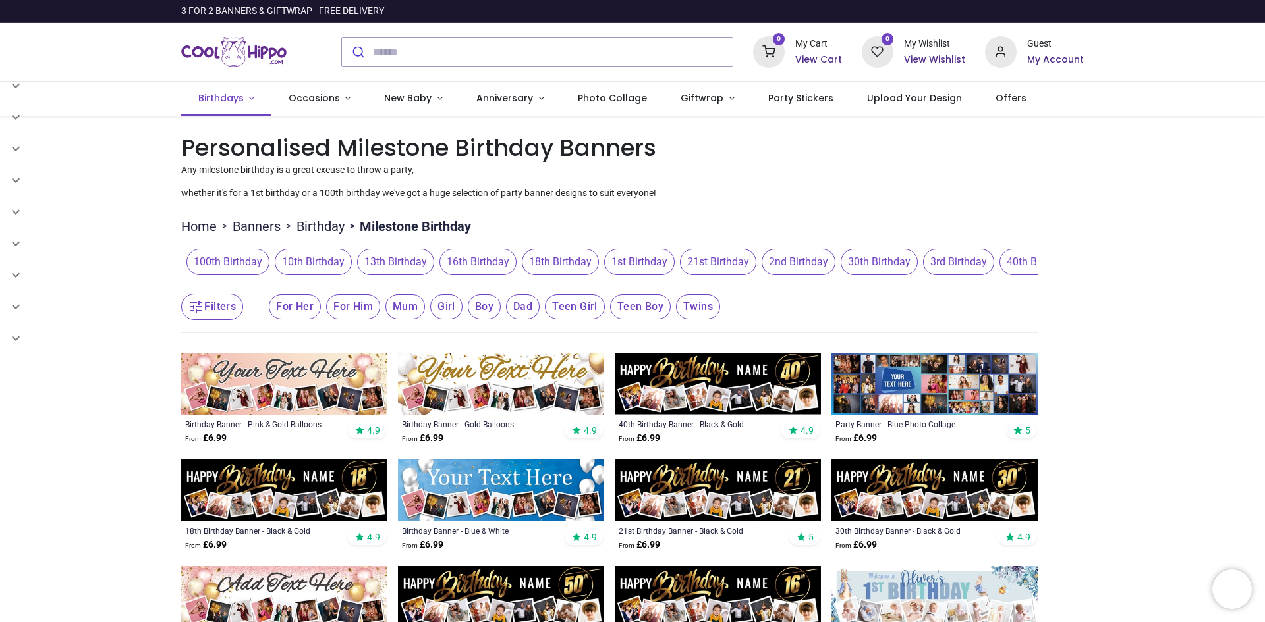
click at [235, 102] on span "Birthdays" at bounding box center [220, 98] width 45 height 13
